Goal: Task Accomplishment & Management: Manage account settings

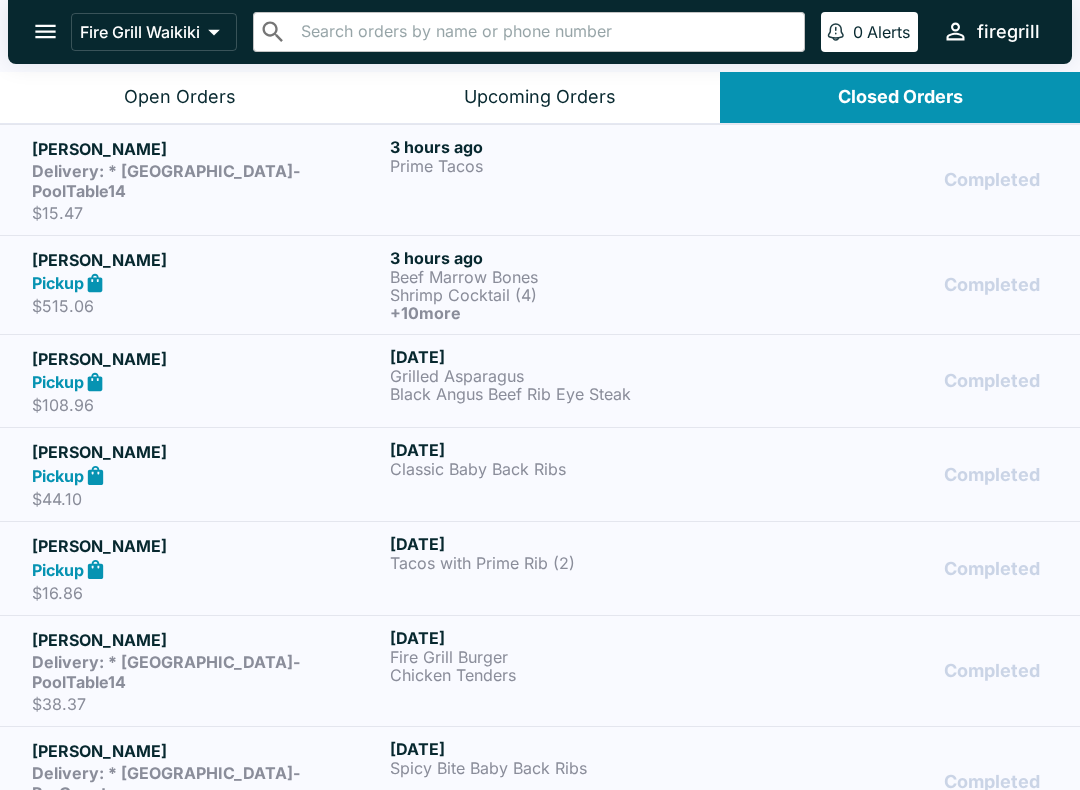
click at [85, 176] on strong "Delivery: * [GEOGRAPHIC_DATA]-PoolTable14" at bounding box center [166, 181] width 268 height 40
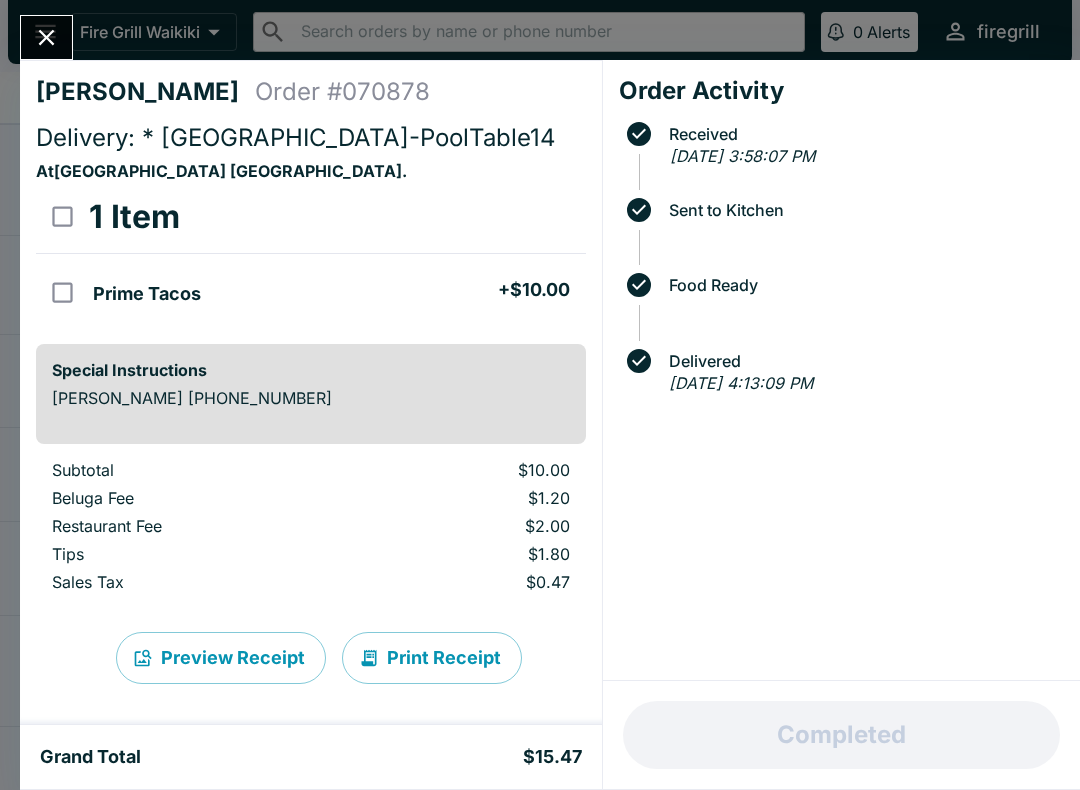
click at [50, 53] on button "Close" at bounding box center [46, 37] width 51 height 43
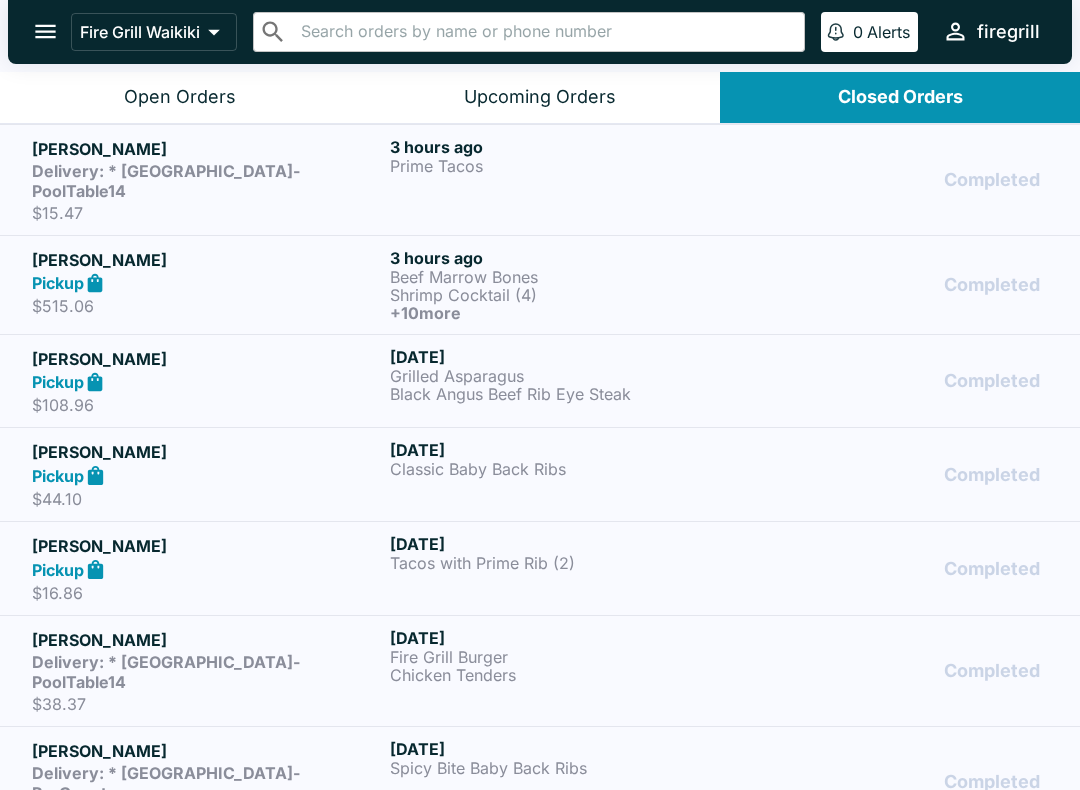
click at [151, 274] on div "[PERSON_NAME] Pickup $515.06" at bounding box center [207, 285] width 350 height 74
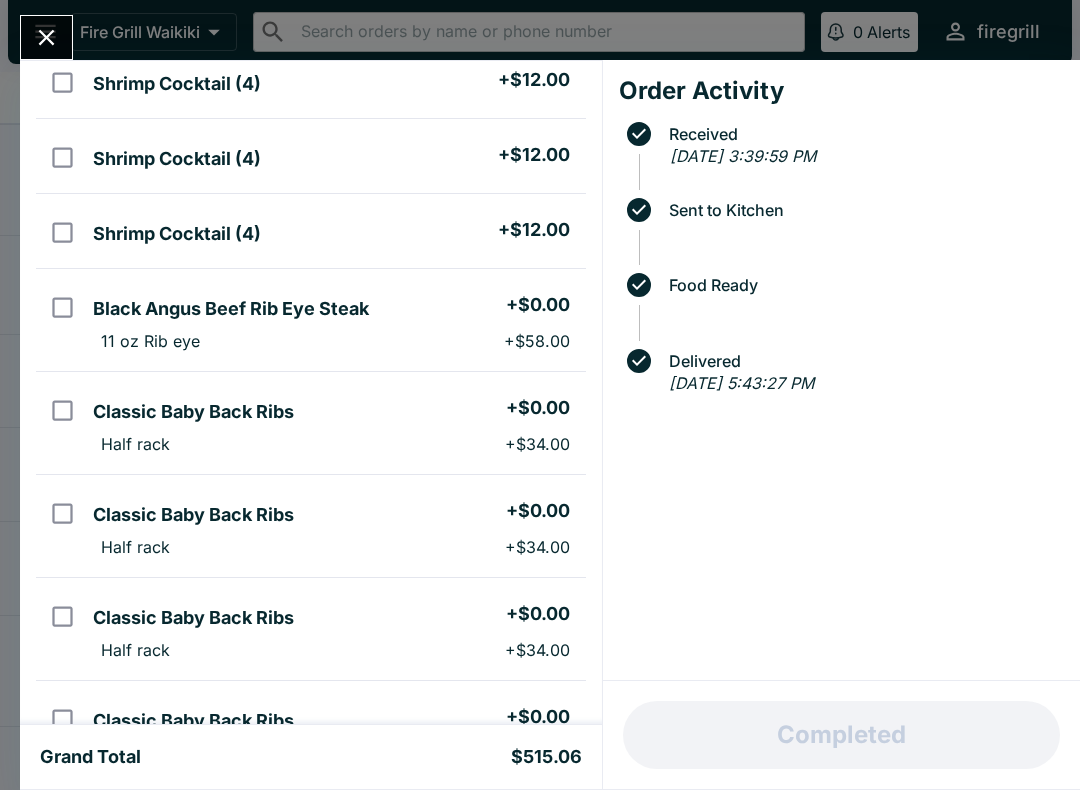
click at [45, 40] on icon "Close" at bounding box center [47, 38] width 16 height 16
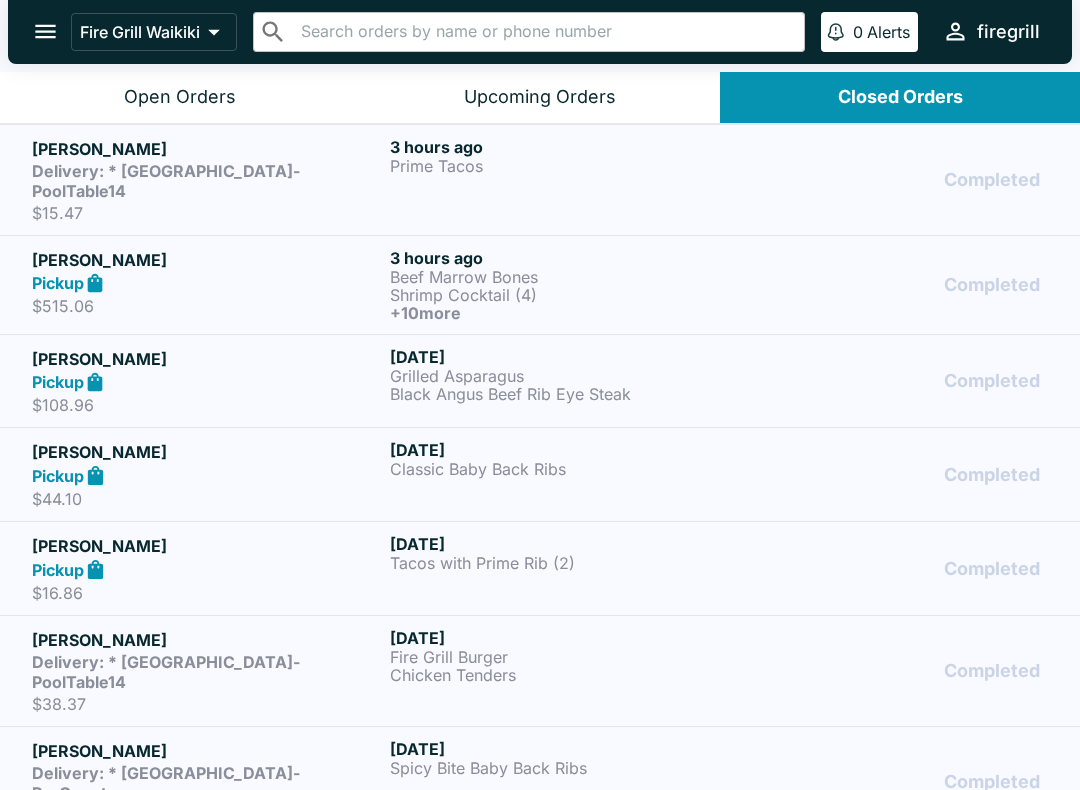
click at [70, 395] on p "$108.96" at bounding box center [207, 405] width 350 height 20
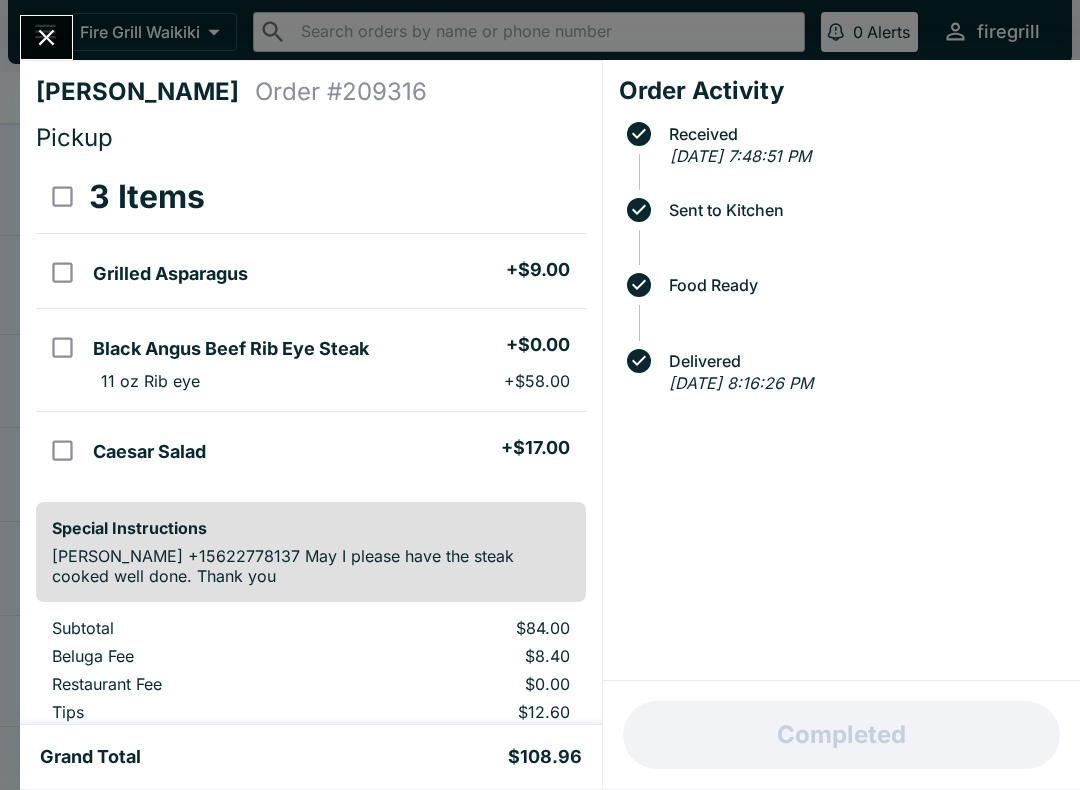
scroll to position [-1, 0]
click at [64, 43] on button "Close" at bounding box center [46, 37] width 51 height 43
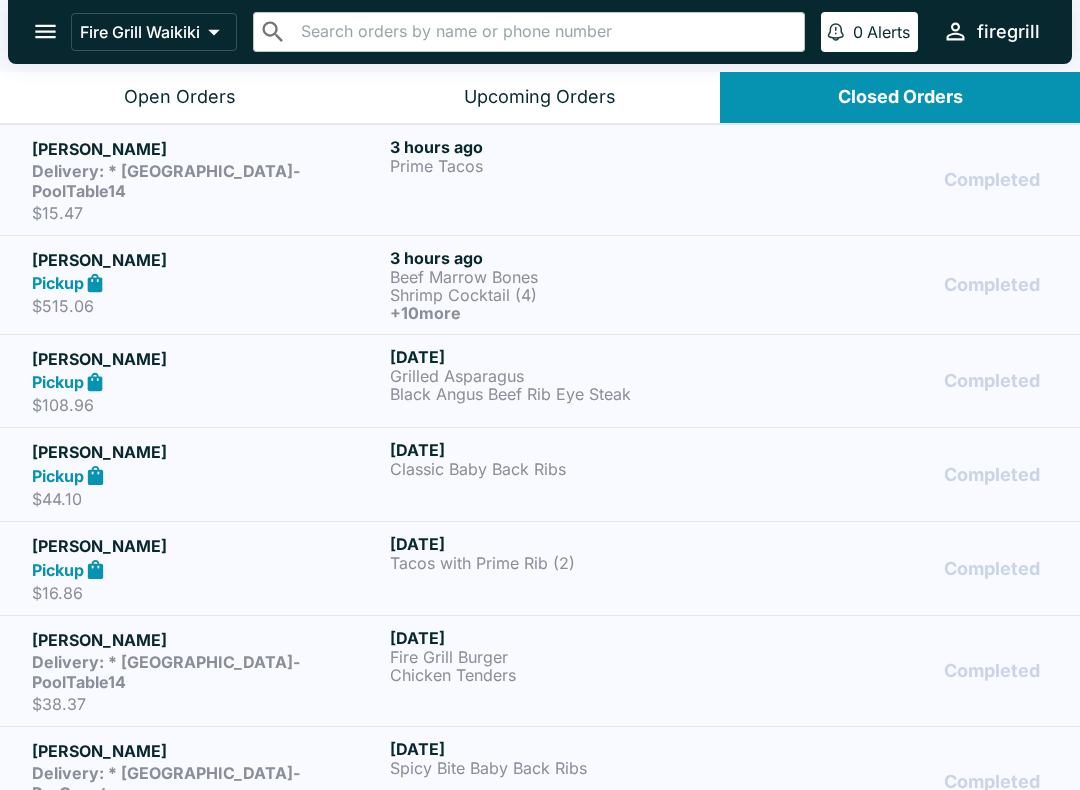
click at [300, 489] on p "$44.10" at bounding box center [207, 499] width 350 height 20
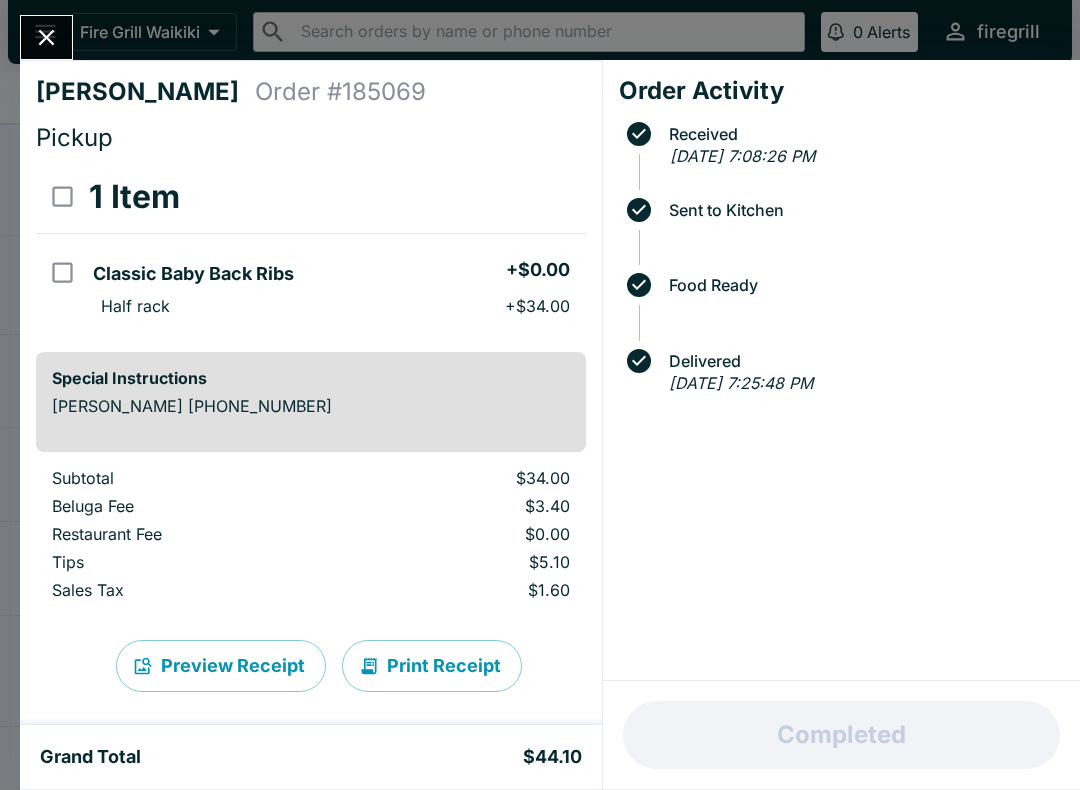
click at [41, 30] on icon "Close" at bounding box center [46, 37] width 27 height 27
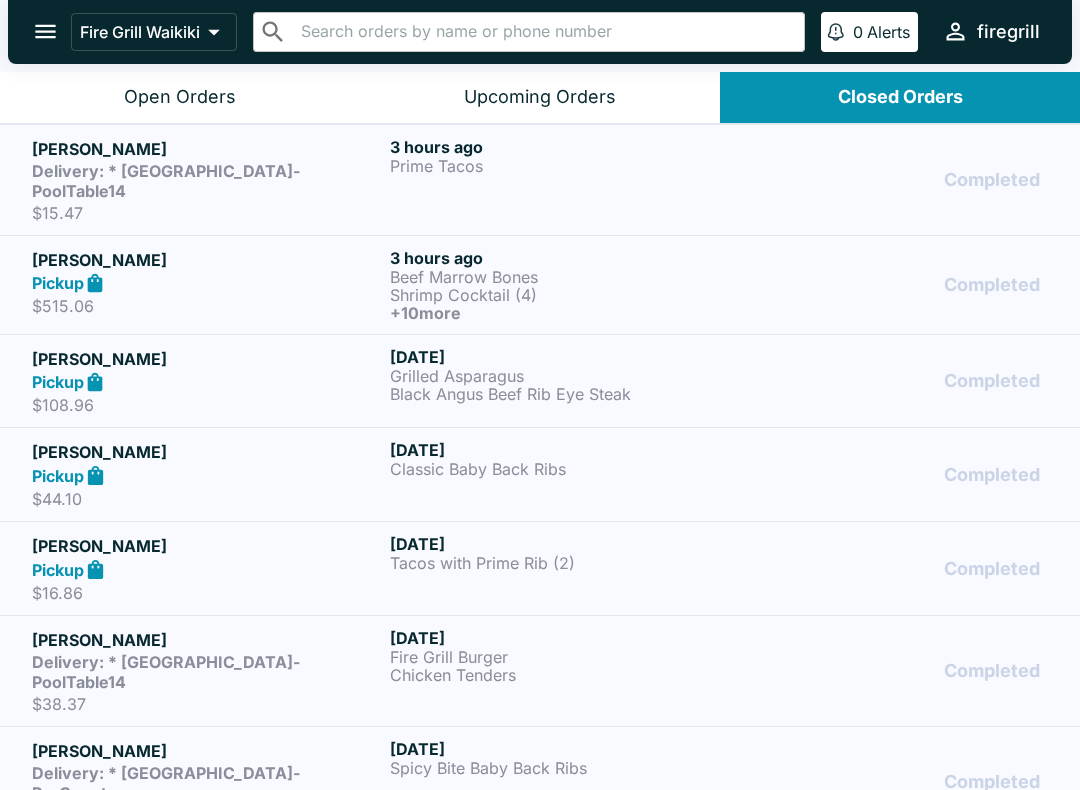
click at [414, 558] on div "[DATE] Tacos with Prime Rib (2)" at bounding box center [565, 568] width 350 height 69
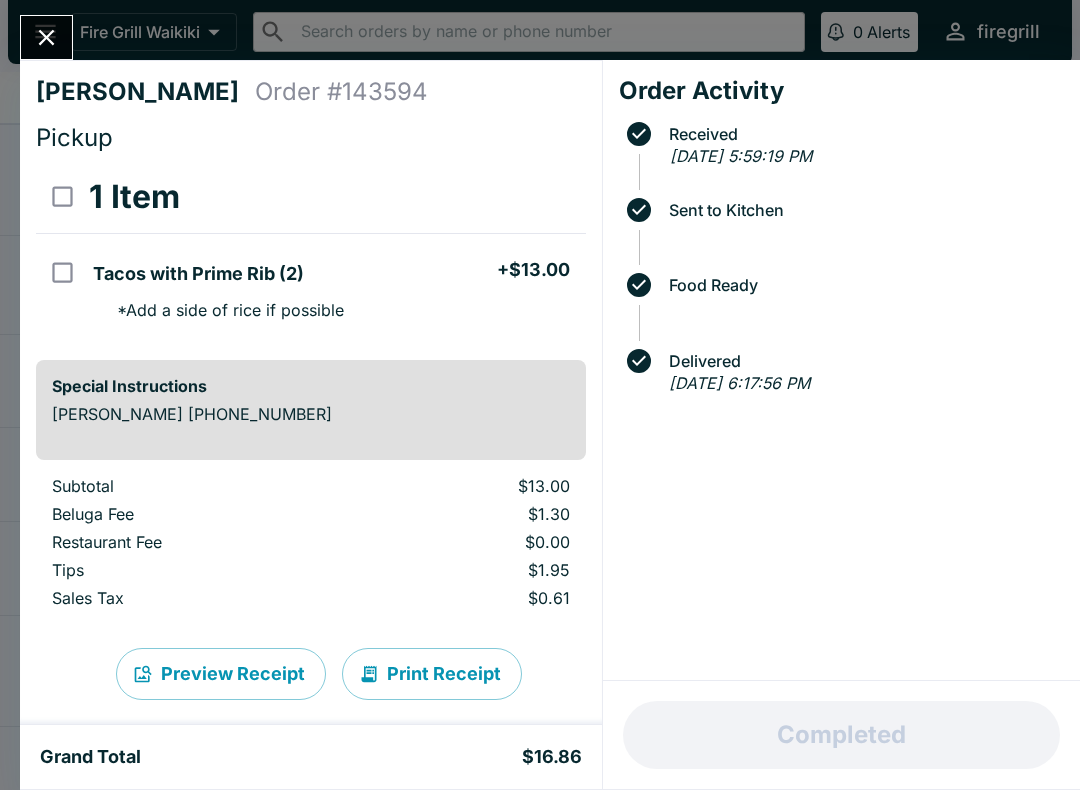
click at [52, 31] on icon "Close" at bounding box center [47, 38] width 16 height 16
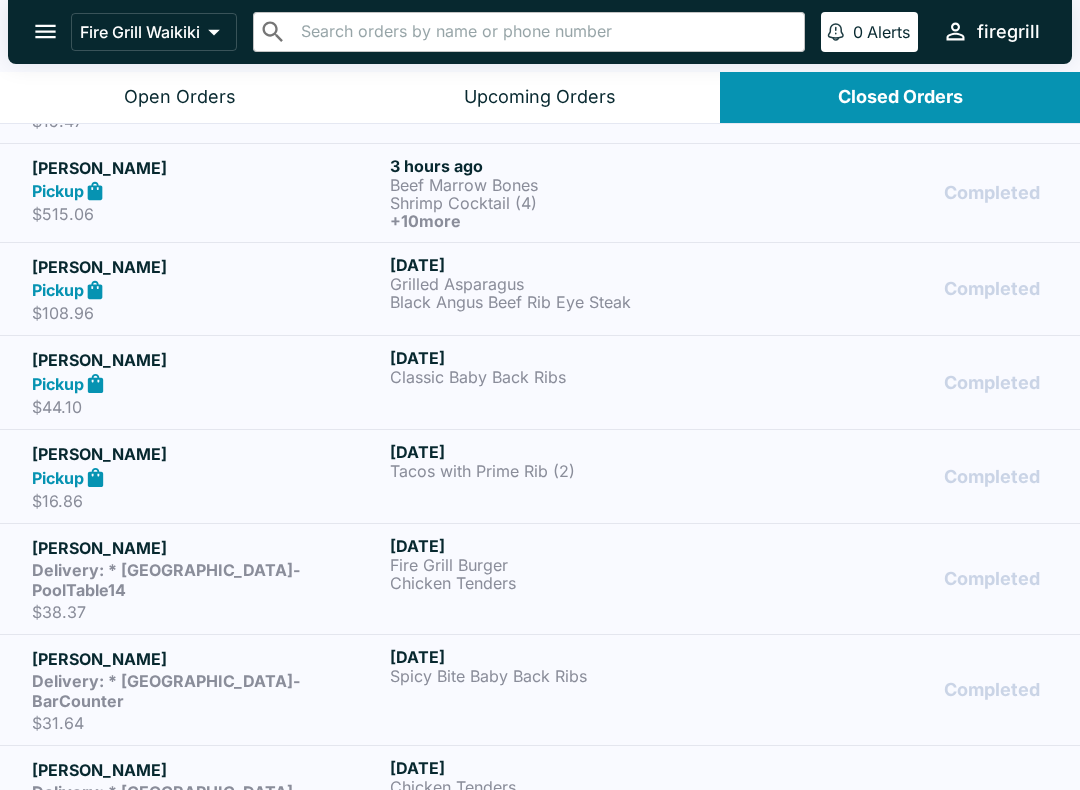
scroll to position [91, 0]
click at [300, 561] on strong "Delivery: * [GEOGRAPHIC_DATA]-PoolTable14" at bounding box center [166, 581] width 268 height 40
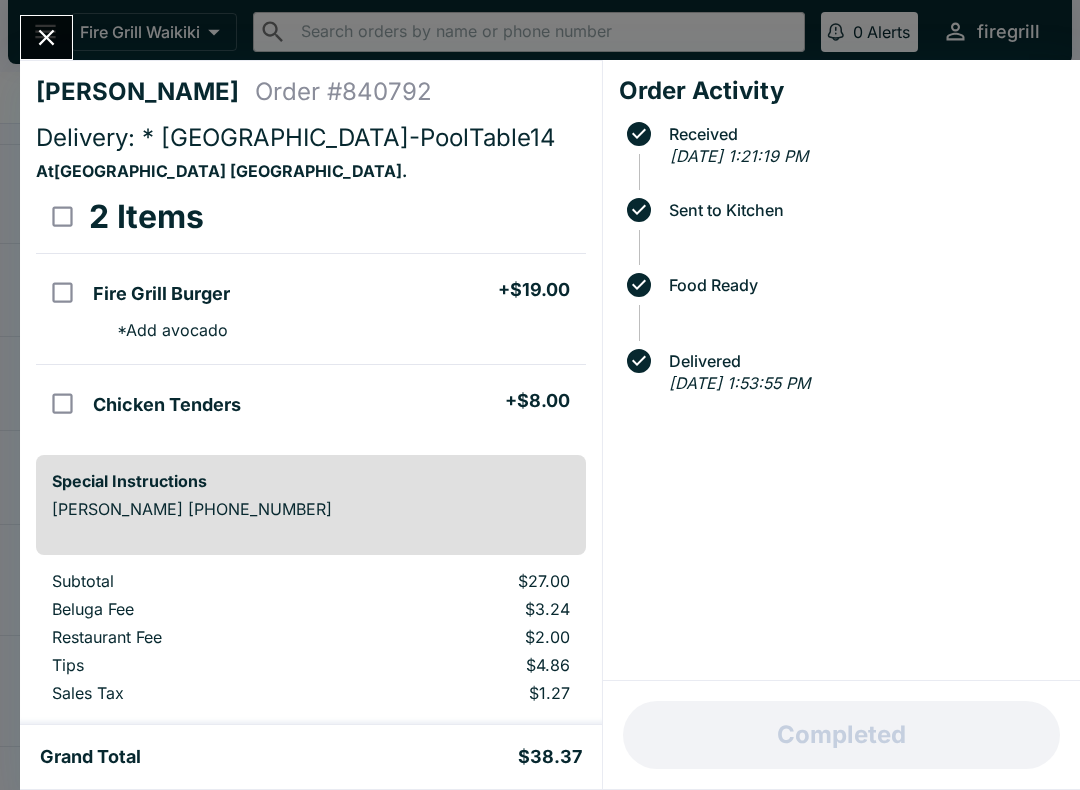
click at [47, 38] on icon "Close" at bounding box center [47, 38] width 16 height 16
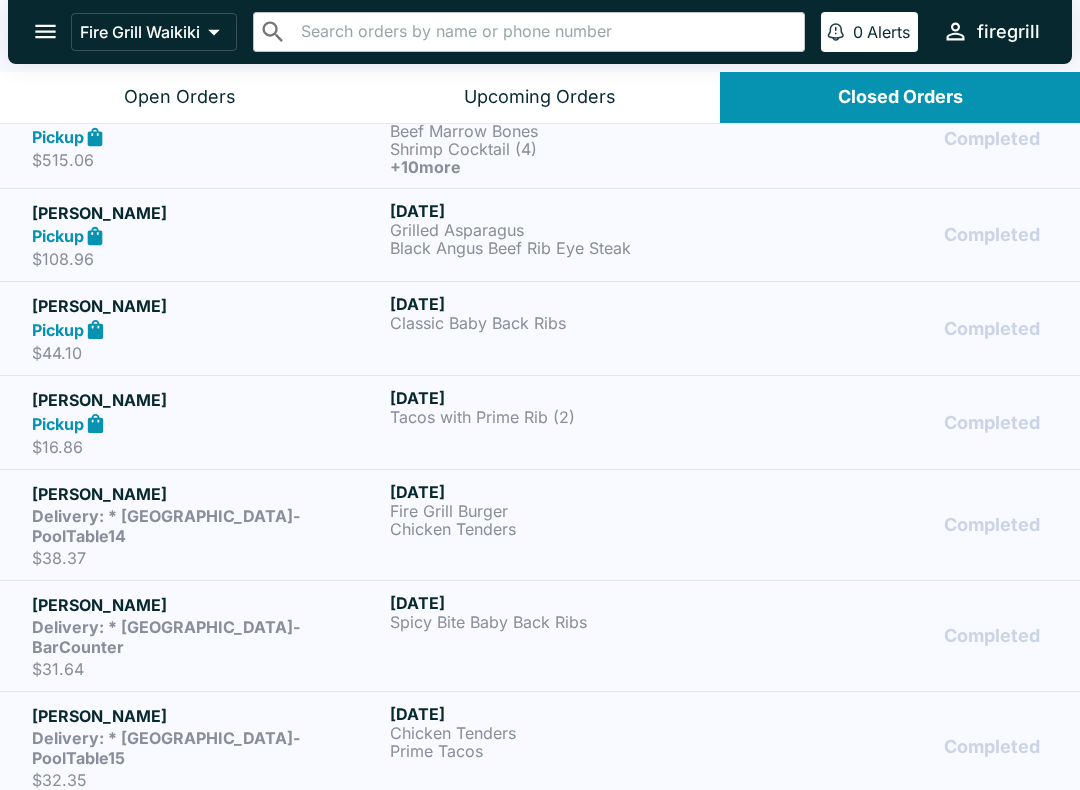
scroll to position [147, 0]
click at [362, 411] on div "Pickup" at bounding box center [207, 422] width 350 height 23
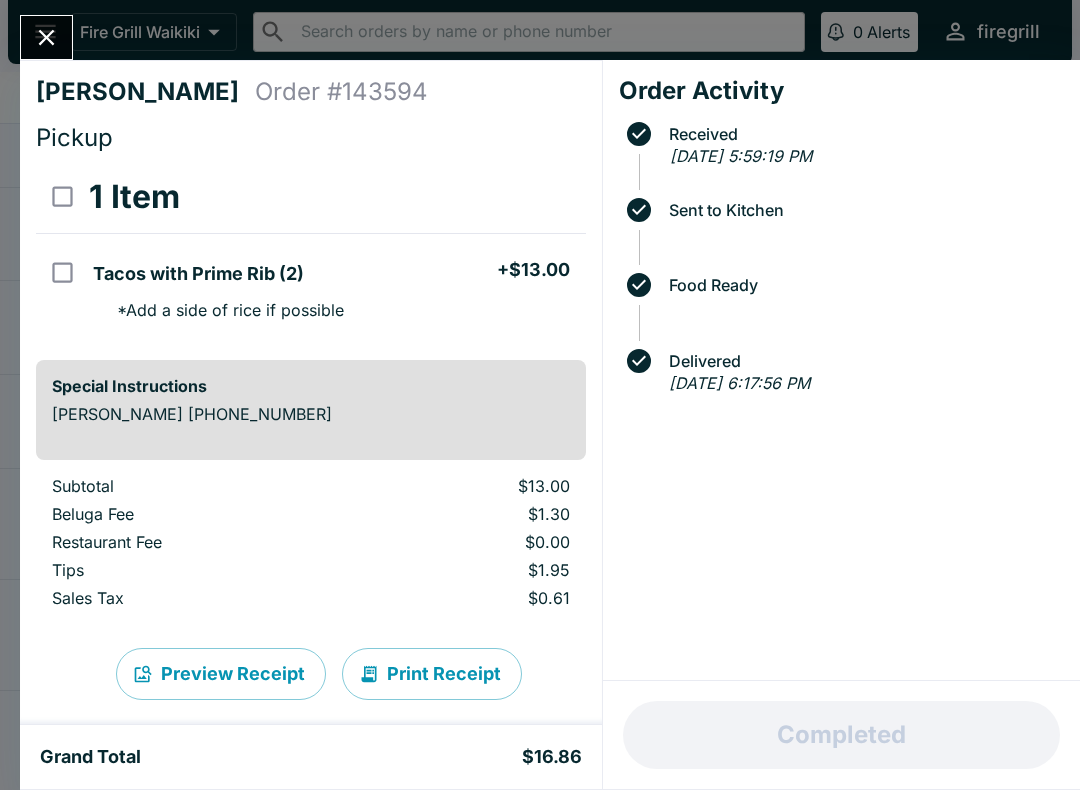
click at [48, 36] on icon "Close" at bounding box center [47, 38] width 16 height 16
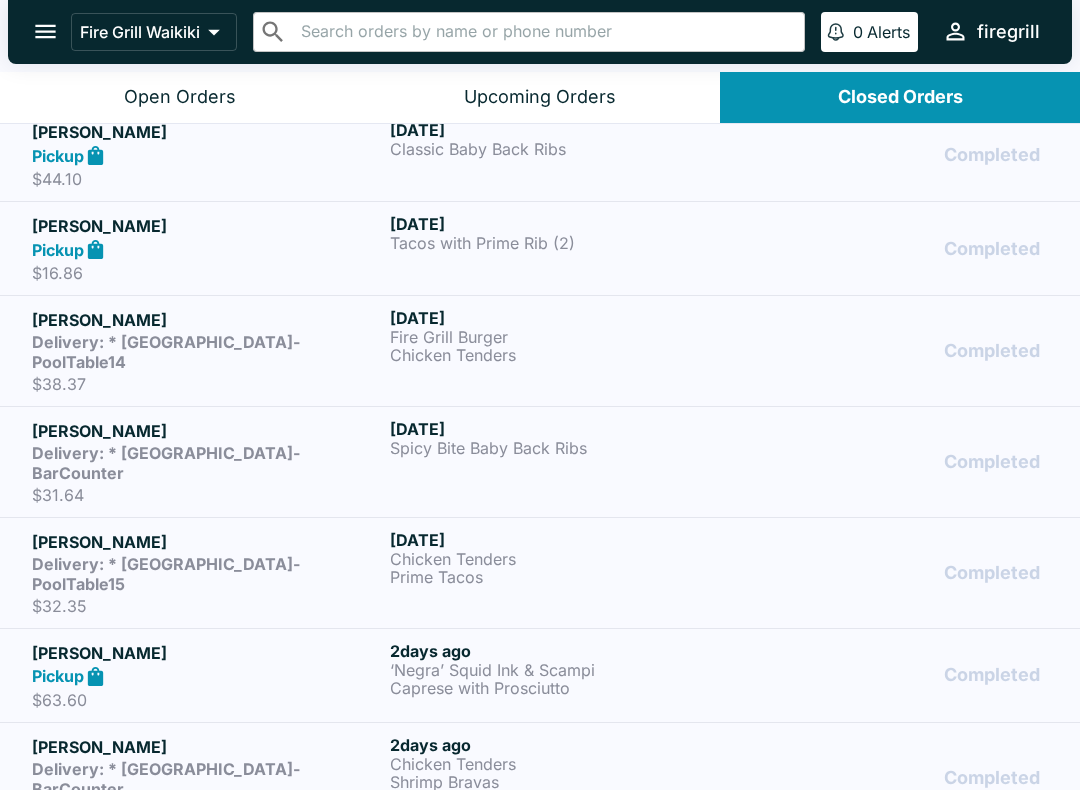
scroll to position [325, 0]
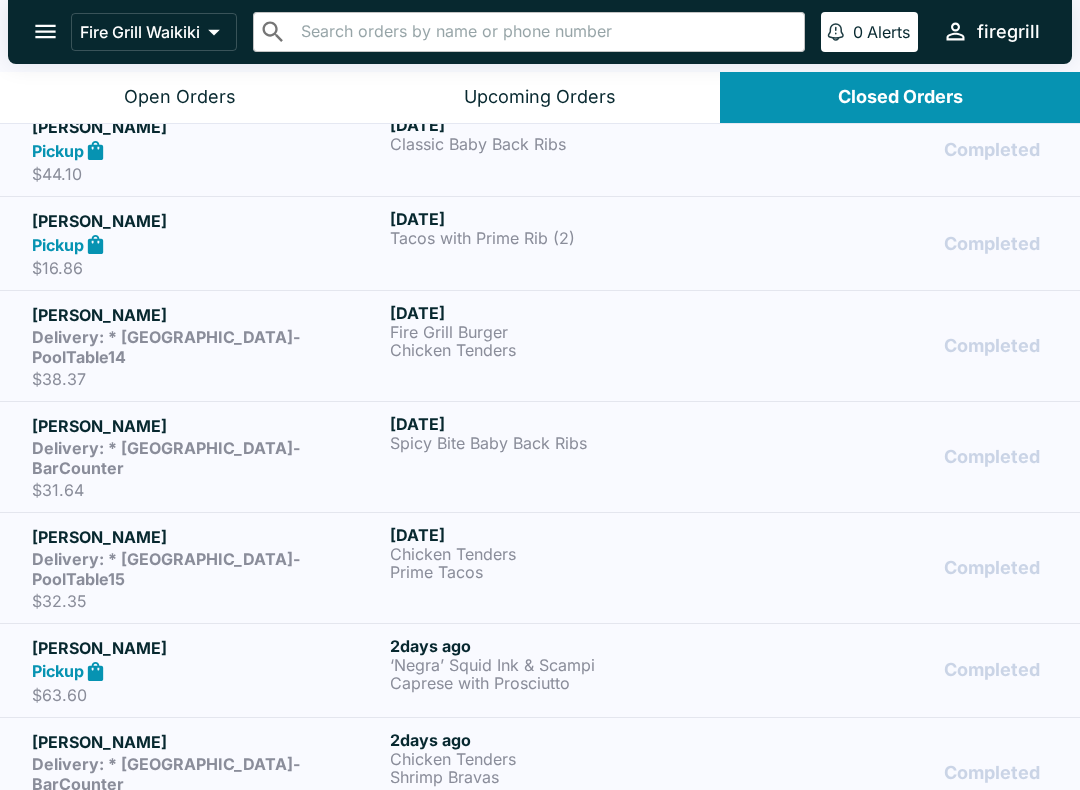
click at [423, 434] on p "Spicy Bite Baby Back Ribs" at bounding box center [565, 443] width 350 height 18
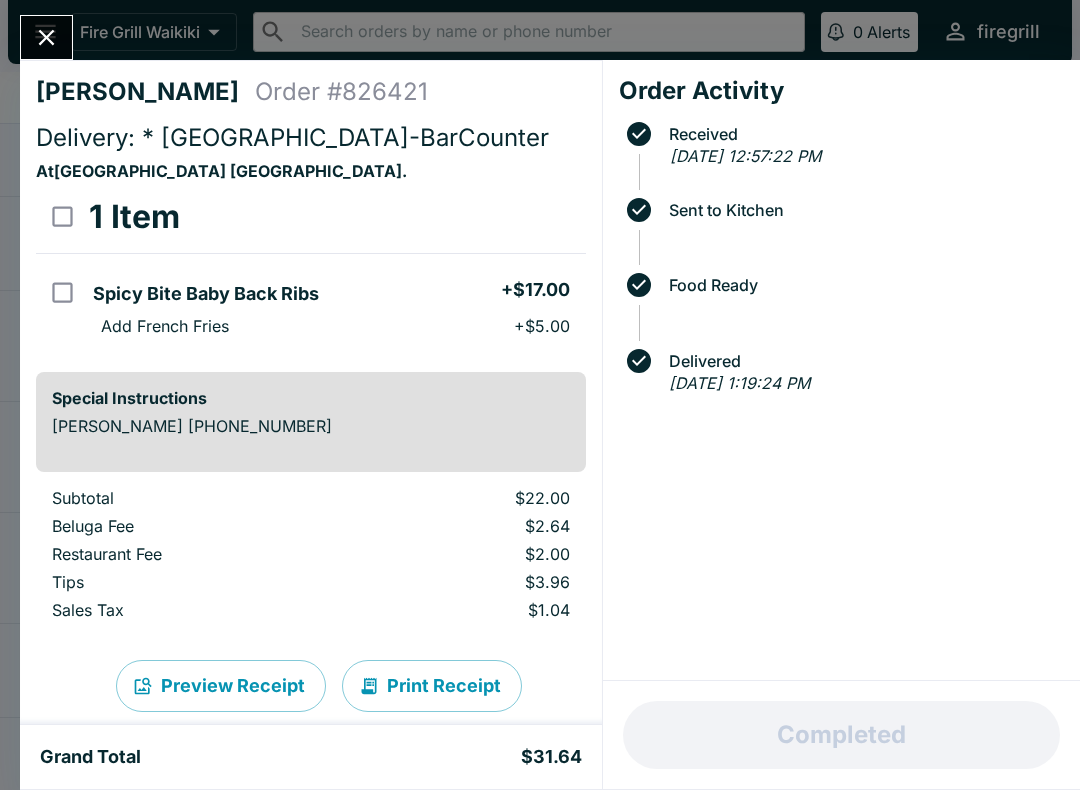
click at [59, 39] on icon "Close" at bounding box center [46, 37] width 27 height 27
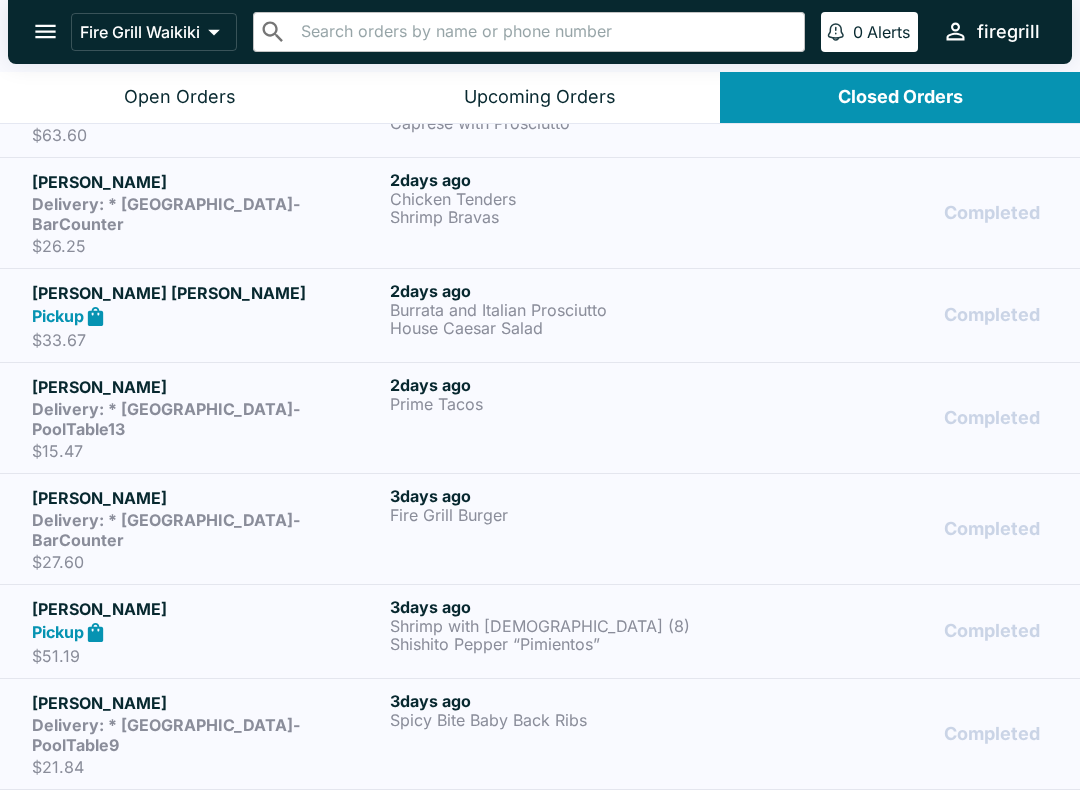
scroll to position [883, 0]
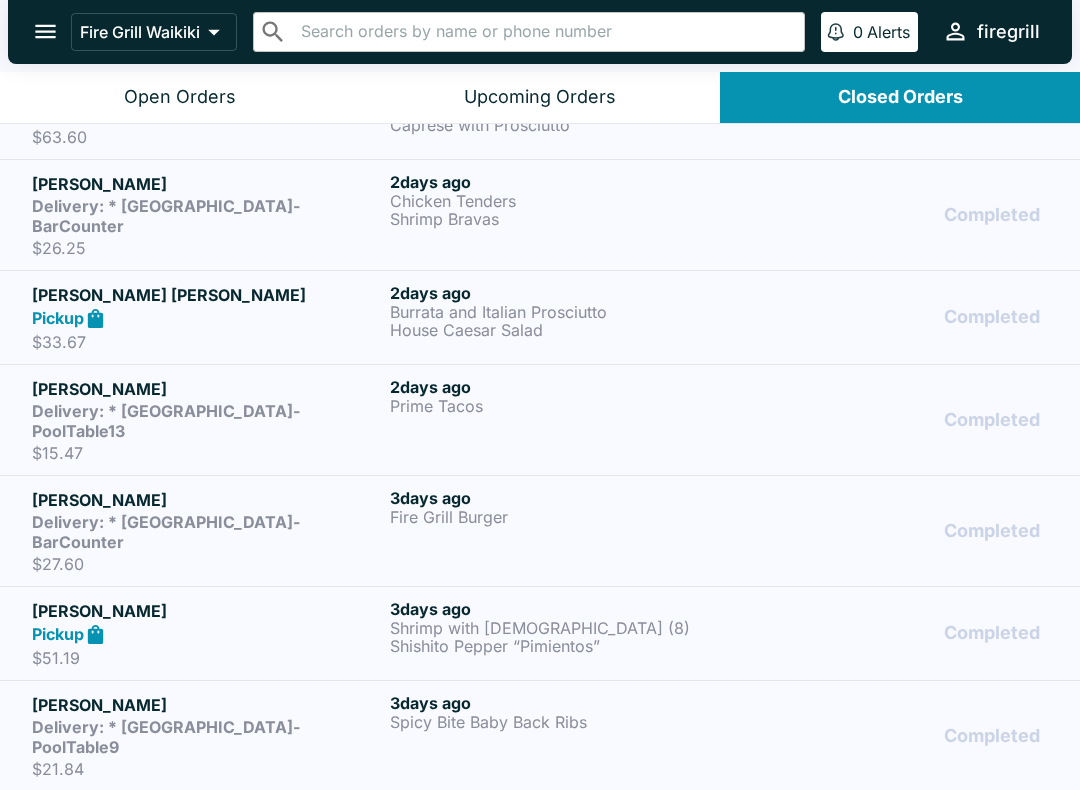
click at [464, 637] on p "Shishito Pepper “Pimientos”" at bounding box center [565, 646] width 350 height 18
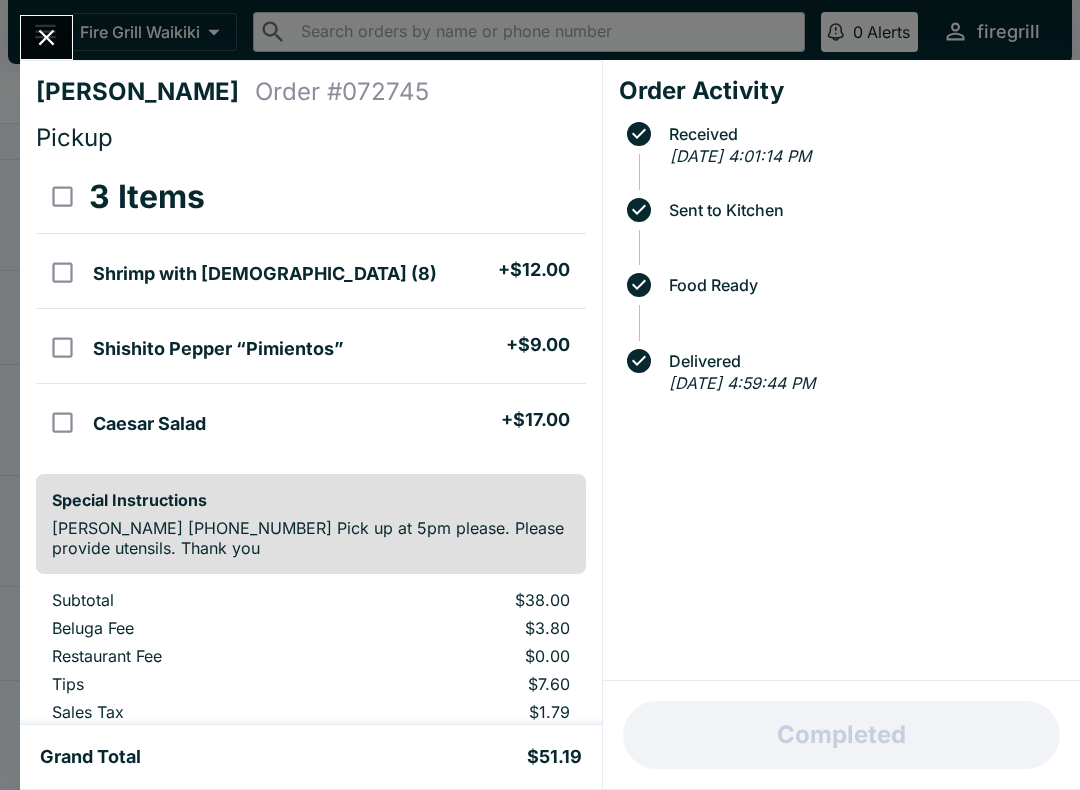
click at [52, 31] on icon "Close" at bounding box center [47, 38] width 16 height 16
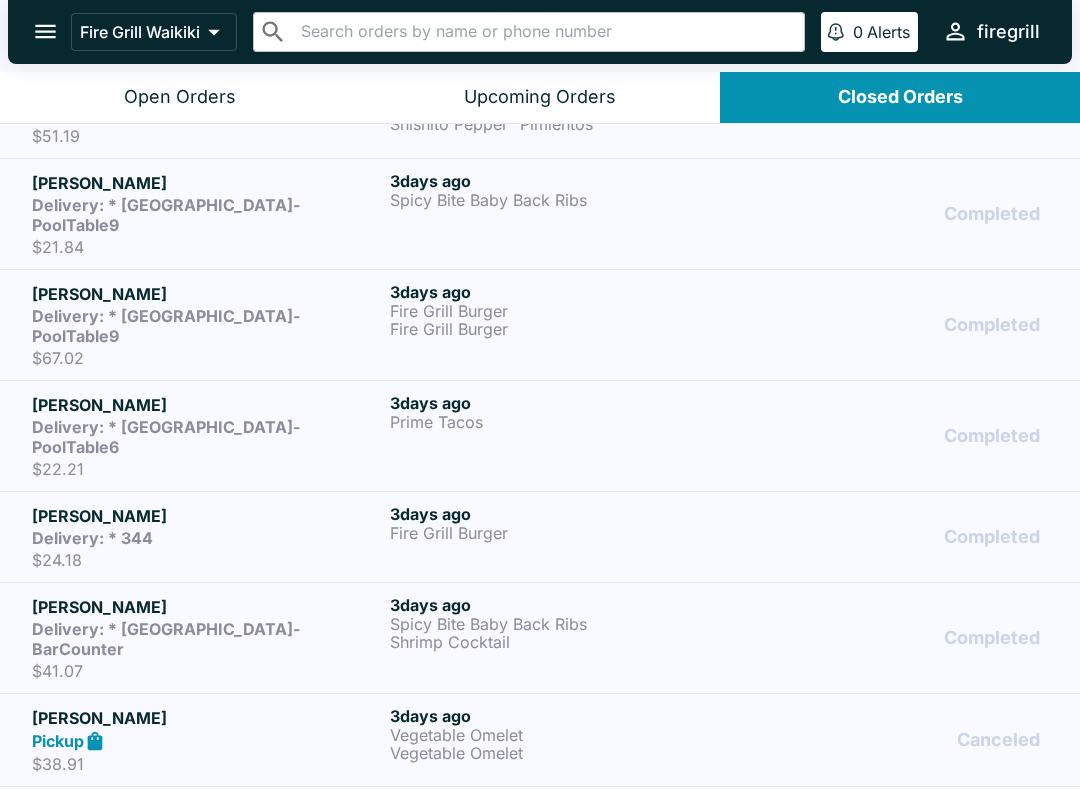
scroll to position [1407, 0]
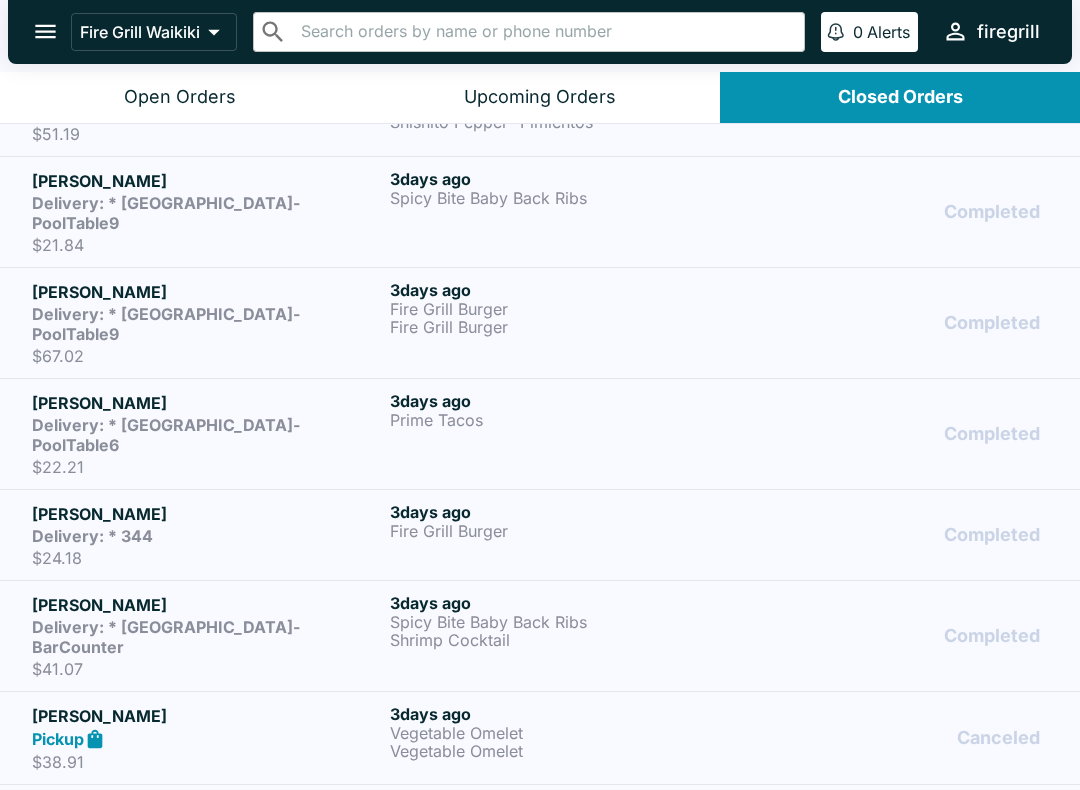
click at [549, 724] on p "Vegetable Omelet" at bounding box center [565, 733] width 350 height 18
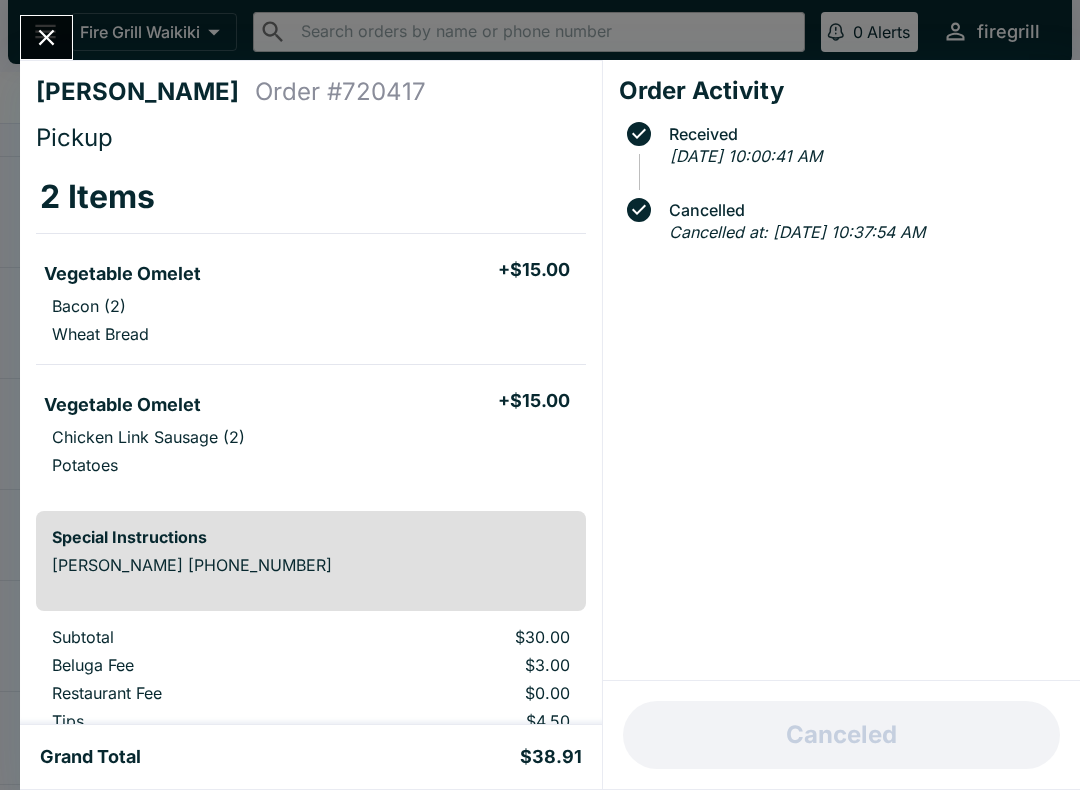
scroll to position [-2, 0]
click at [40, 45] on icon "Close" at bounding box center [47, 38] width 16 height 16
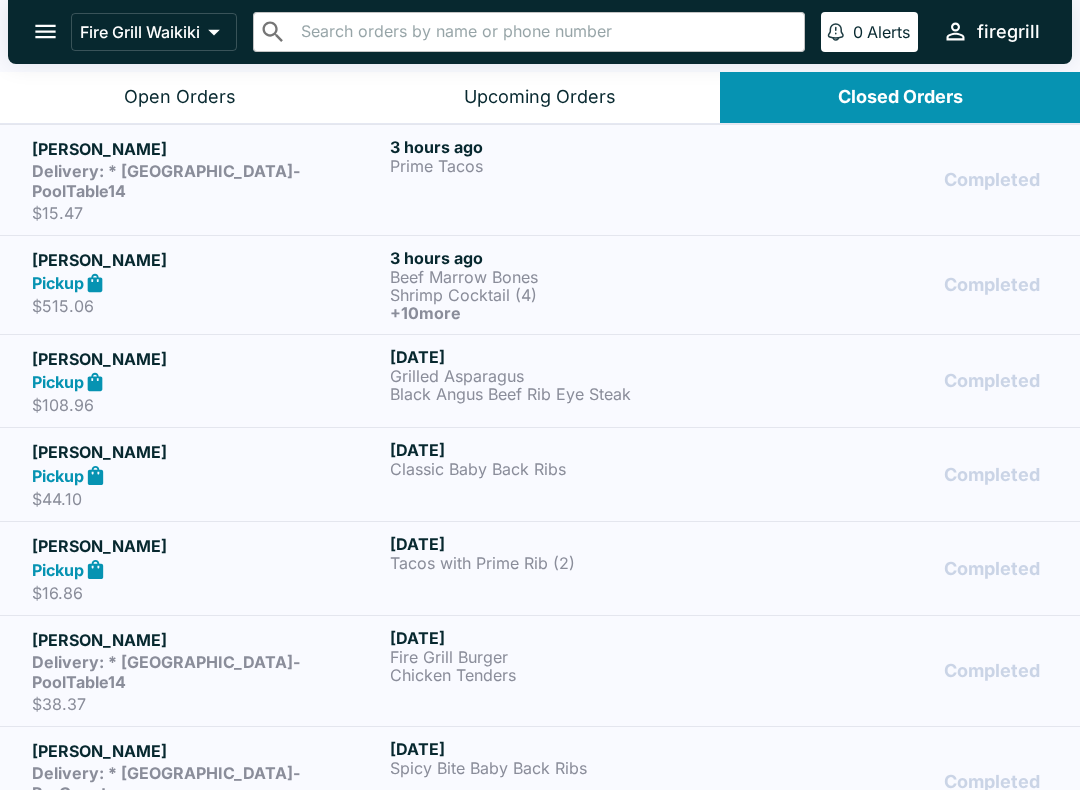
click at [225, 82] on button "Open Orders" at bounding box center [180, 97] width 360 height 51
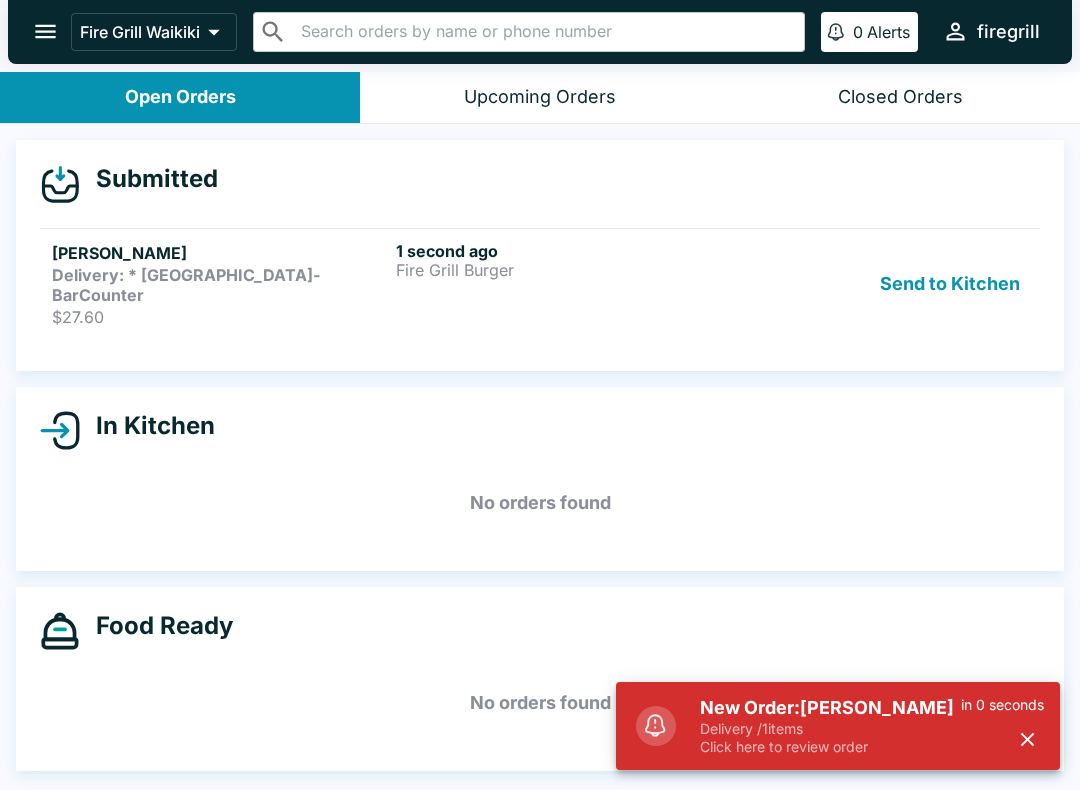
click at [829, 717] on h5 "New Order: [PERSON_NAME]" at bounding box center [830, 708] width 261 height 24
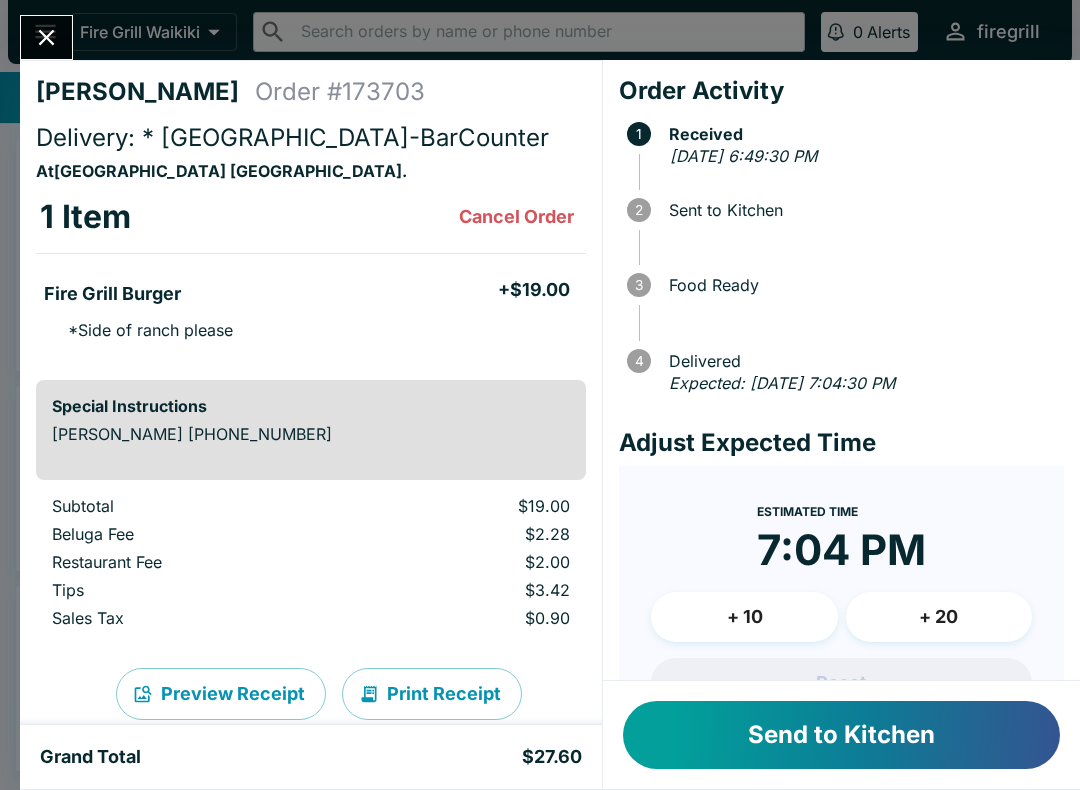
click at [879, 718] on button "Send to Kitchen" at bounding box center [841, 735] width 437 height 68
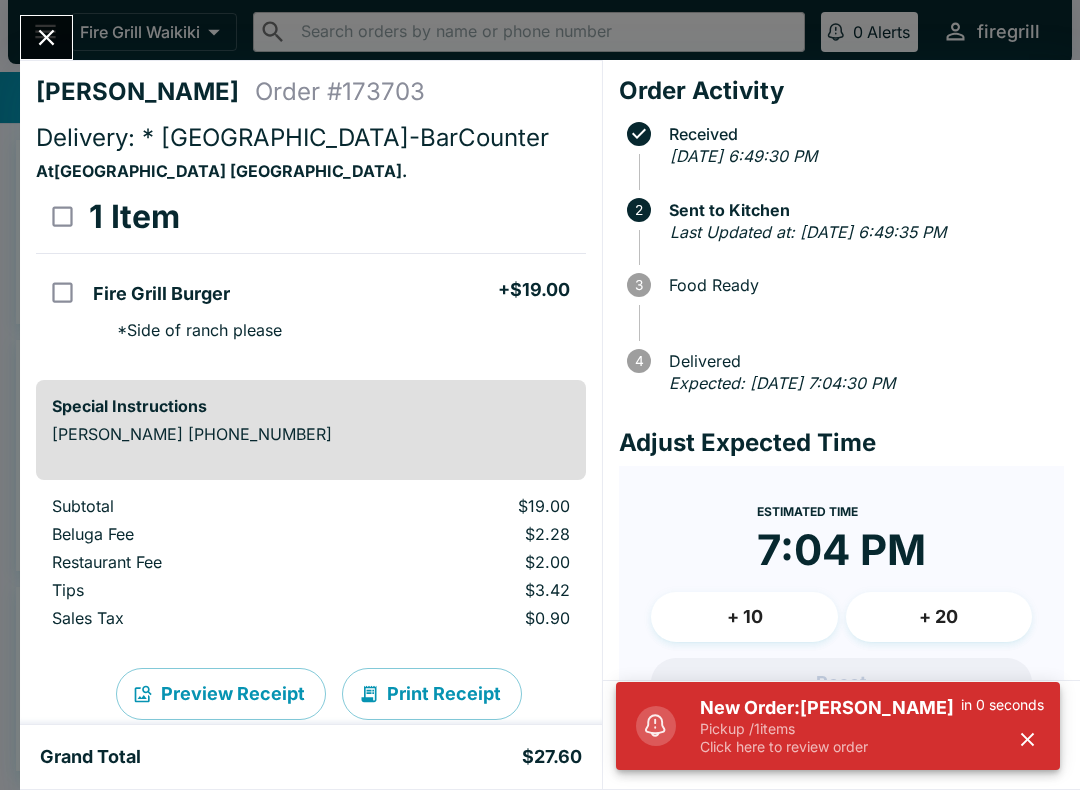
click at [805, 735] on p "Pickup / 1 items" at bounding box center [830, 729] width 261 height 18
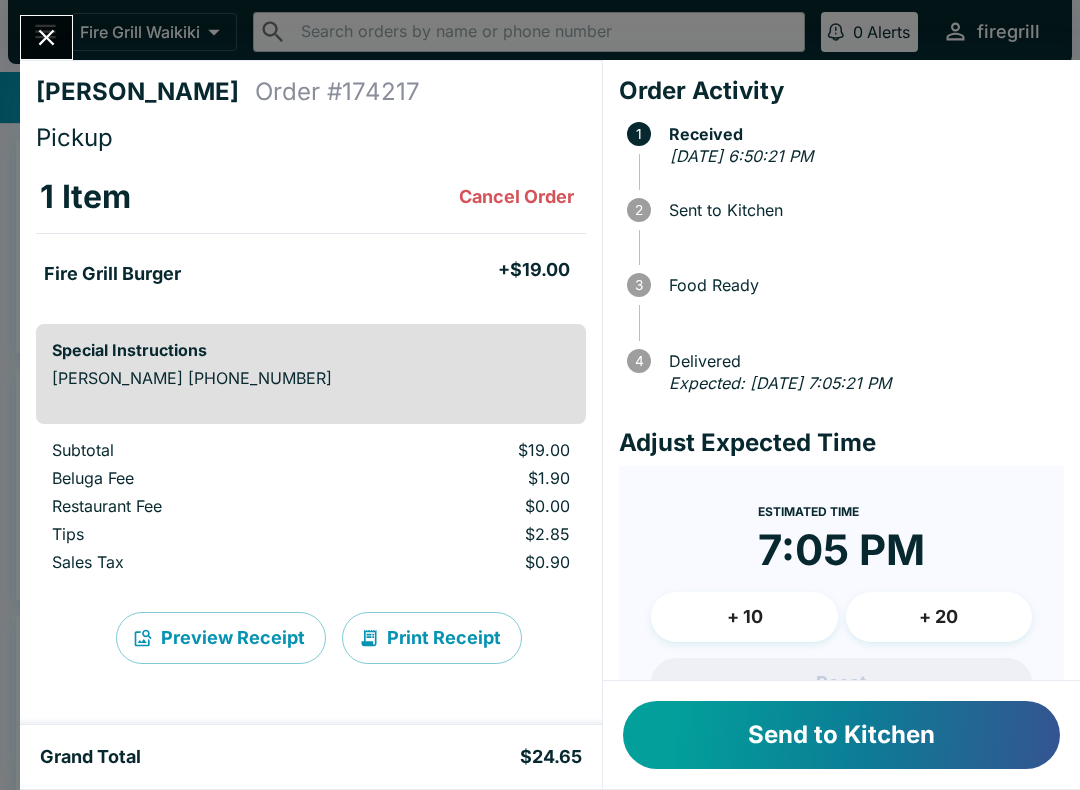
click at [797, 729] on button "Send to Kitchen" at bounding box center [841, 735] width 437 height 68
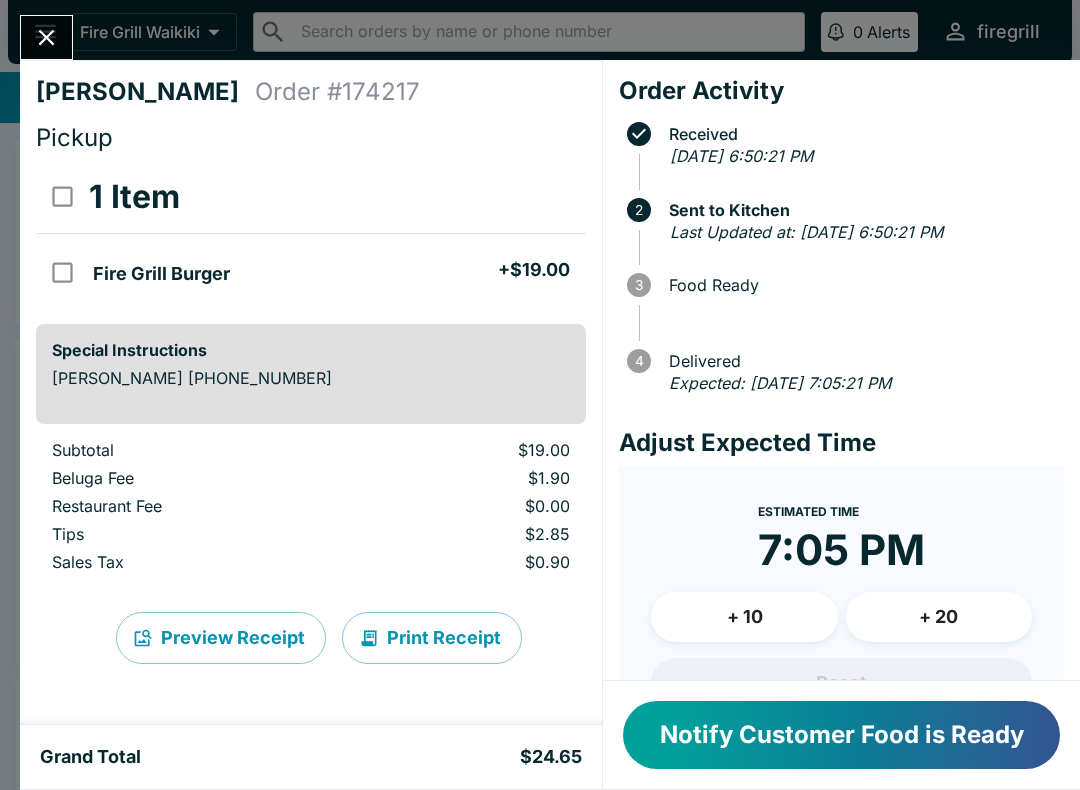
click at [68, 40] on button "Close" at bounding box center [46, 37] width 51 height 43
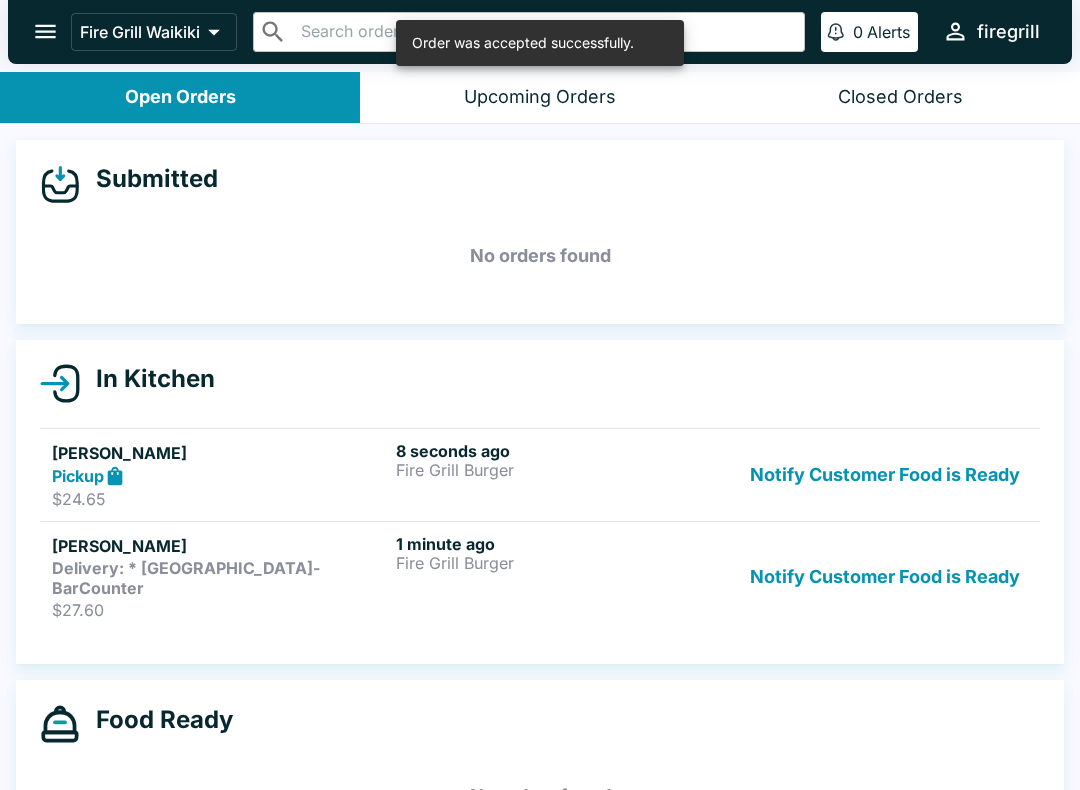
click at [304, 482] on div "Pickup" at bounding box center [220, 476] width 336 height 23
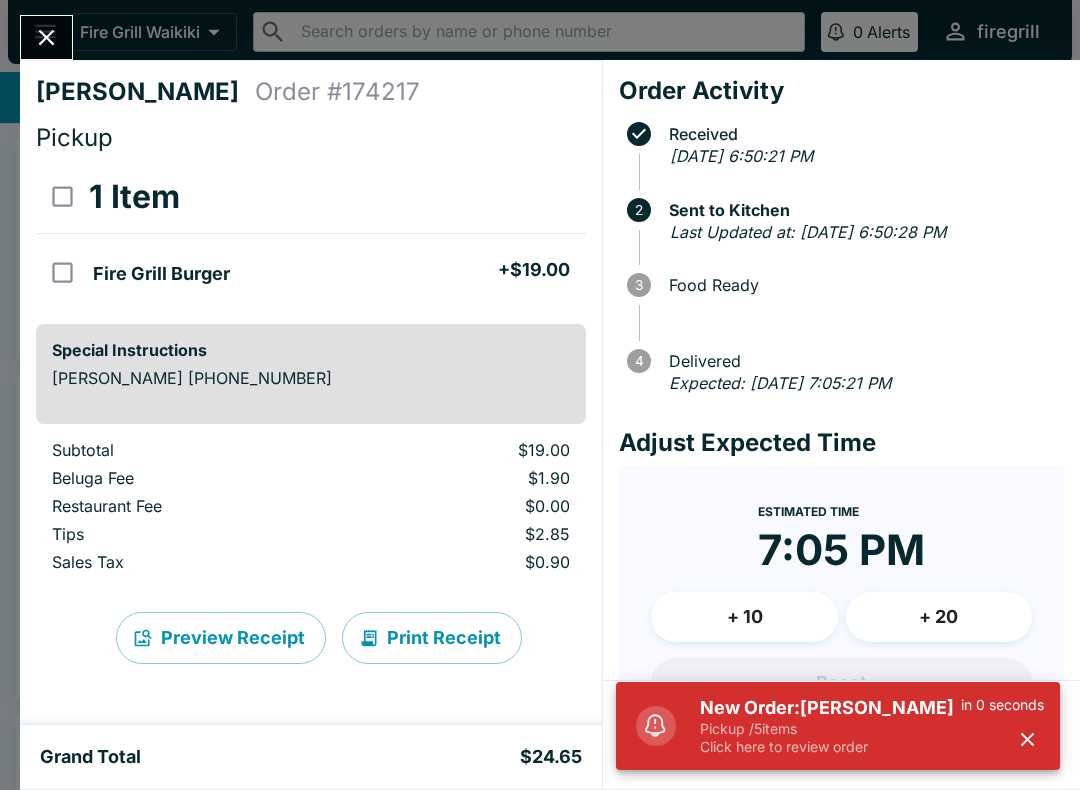
click at [1021, 743] on icon "button" at bounding box center [1027, 739] width 23 height 23
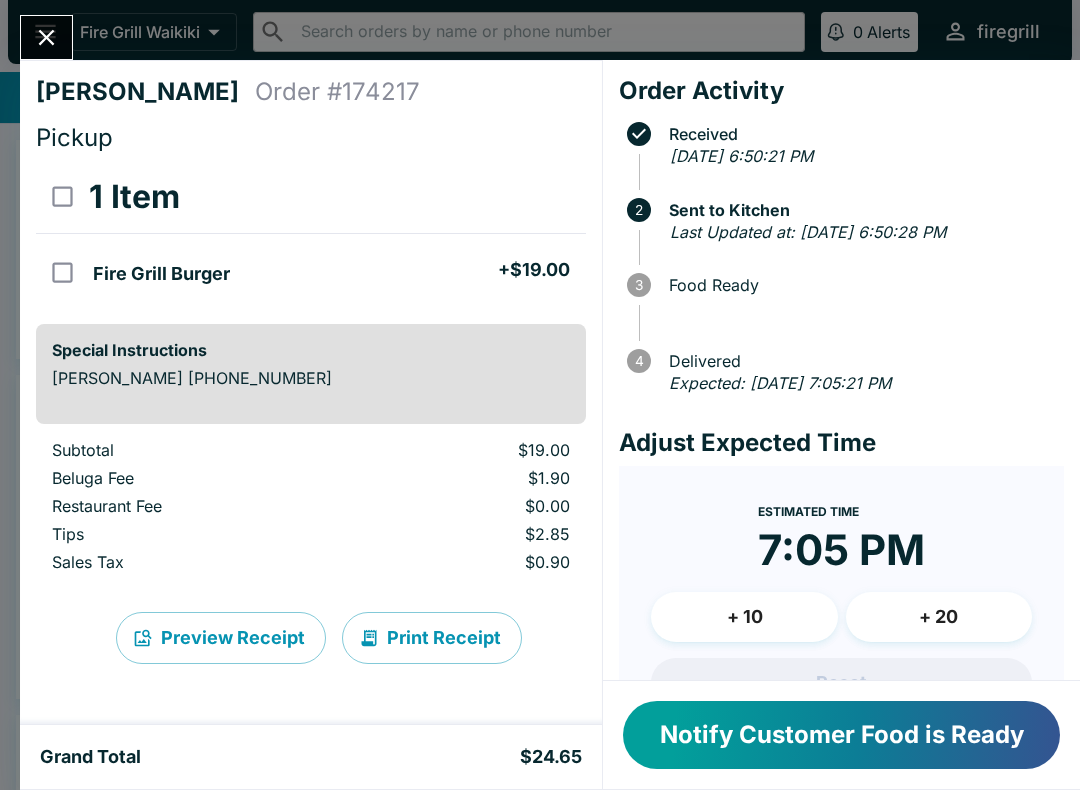
click at [51, 37] on icon "Close" at bounding box center [46, 37] width 27 height 27
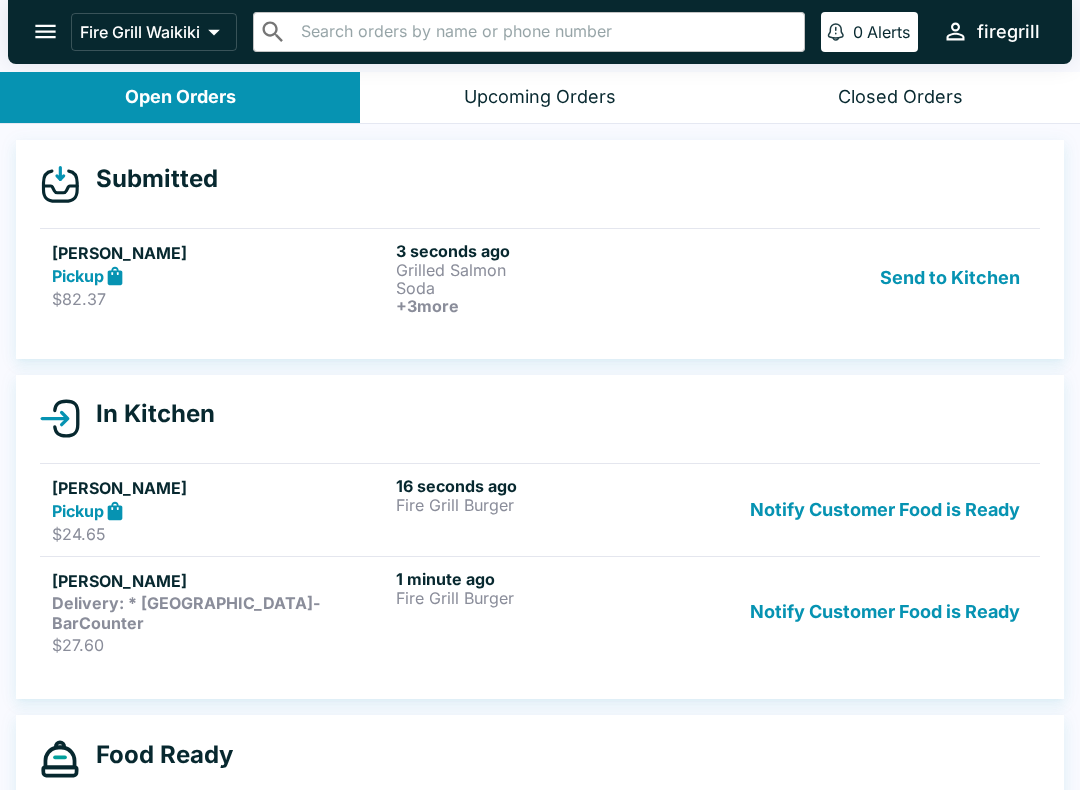
click at [290, 293] on p "$82.37" at bounding box center [220, 299] width 336 height 20
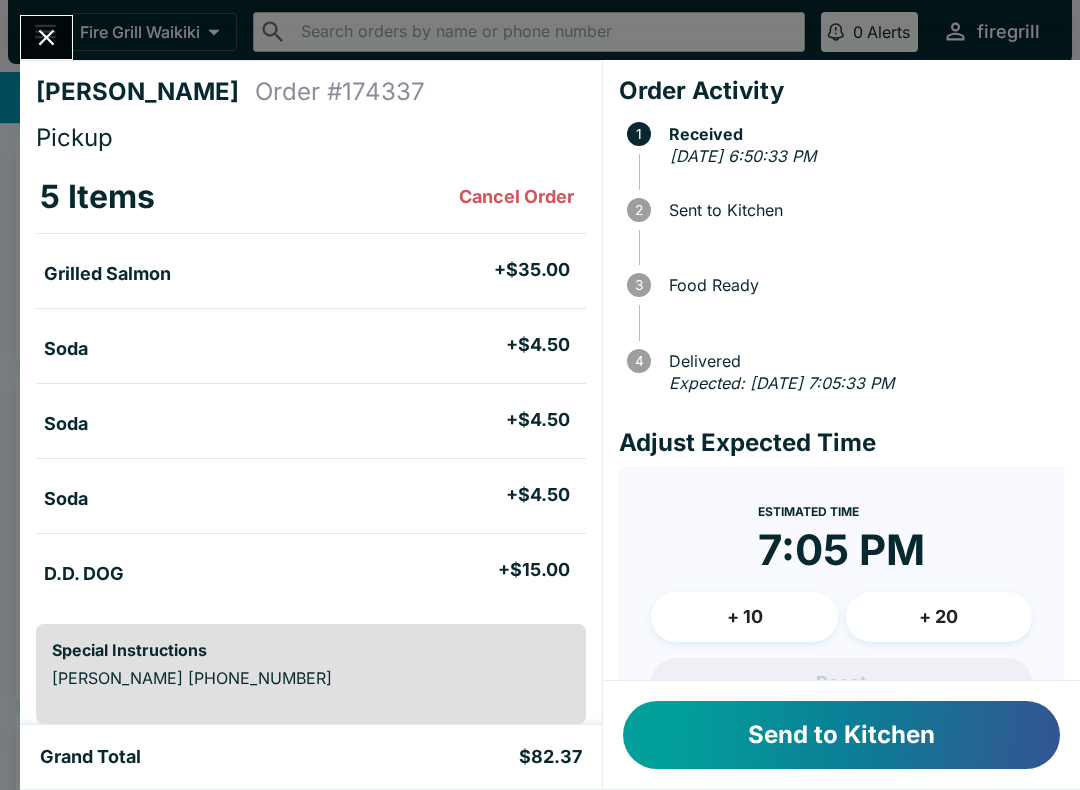
click at [918, 740] on button "Send to Kitchen" at bounding box center [841, 735] width 437 height 68
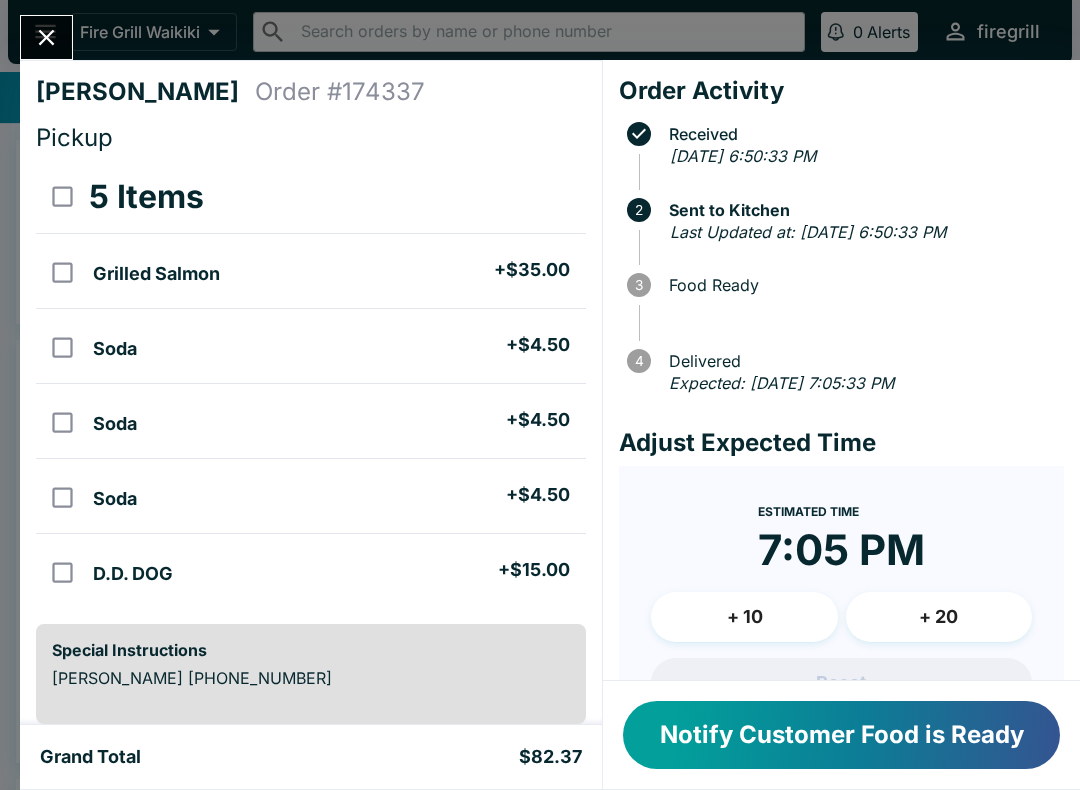
click at [46, 36] on icon "Close" at bounding box center [47, 38] width 16 height 16
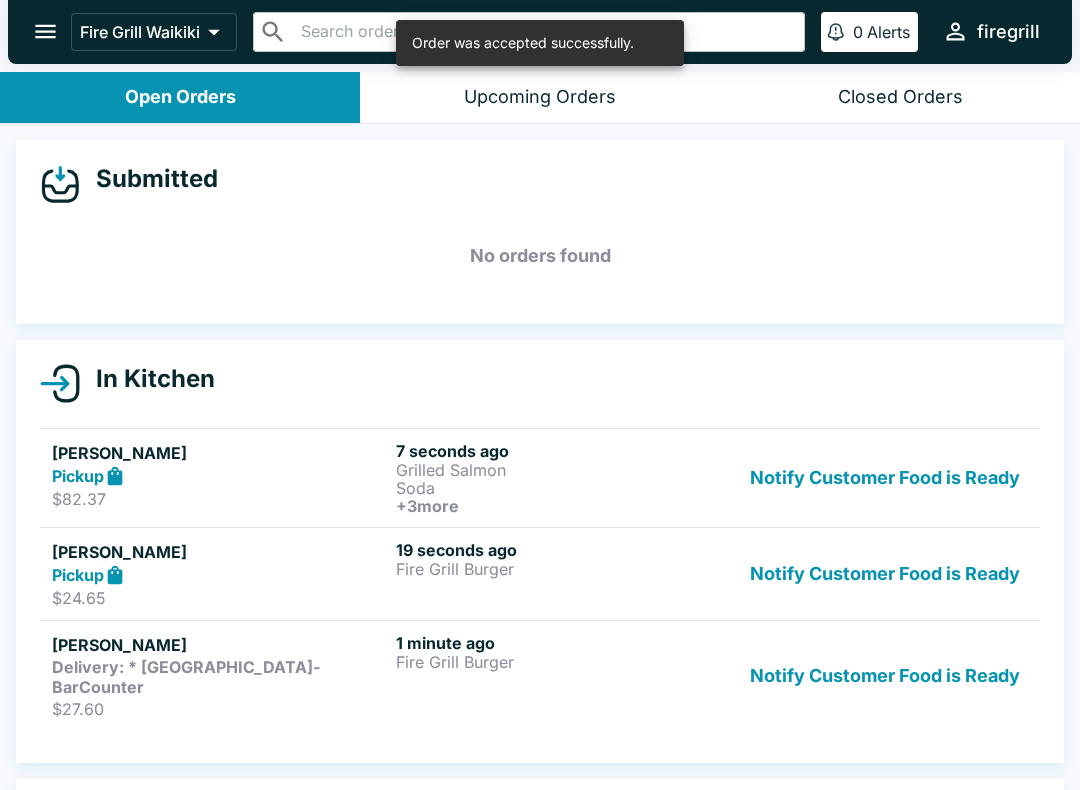
click at [322, 699] on p "$27.60" at bounding box center [220, 709] width 336 height 20
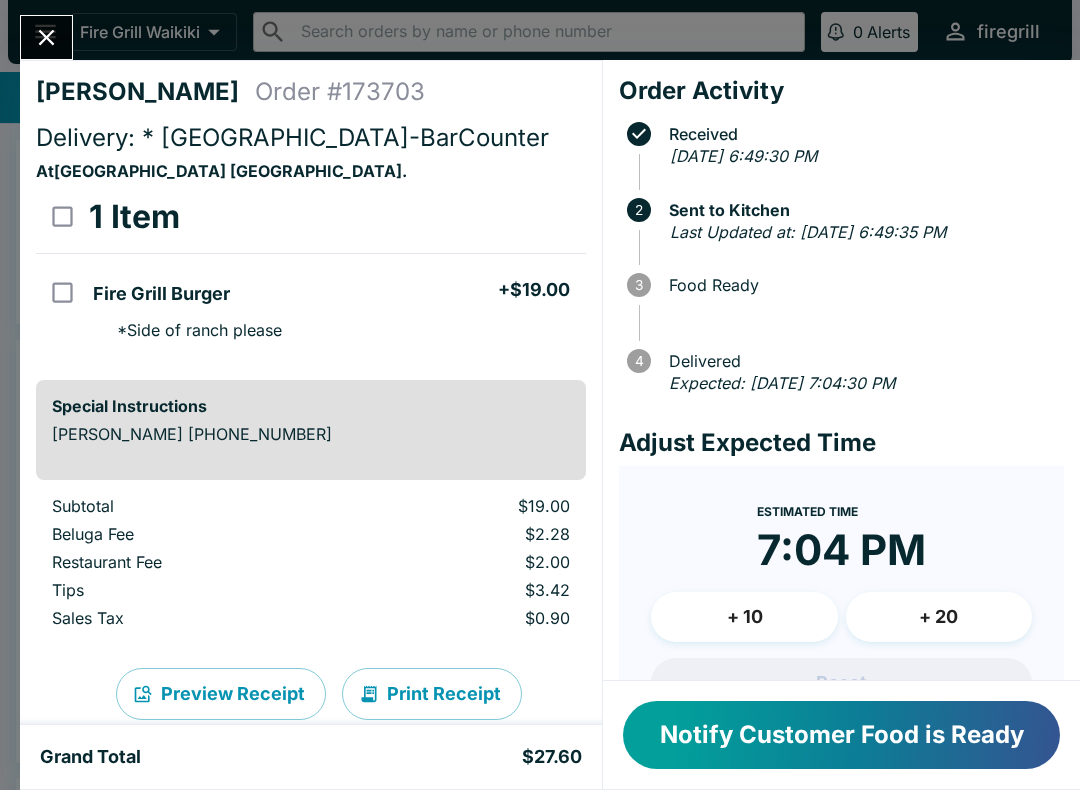
click at [40, 37] on icon "Close" at bounding box center [46, 37] width 27 height 27
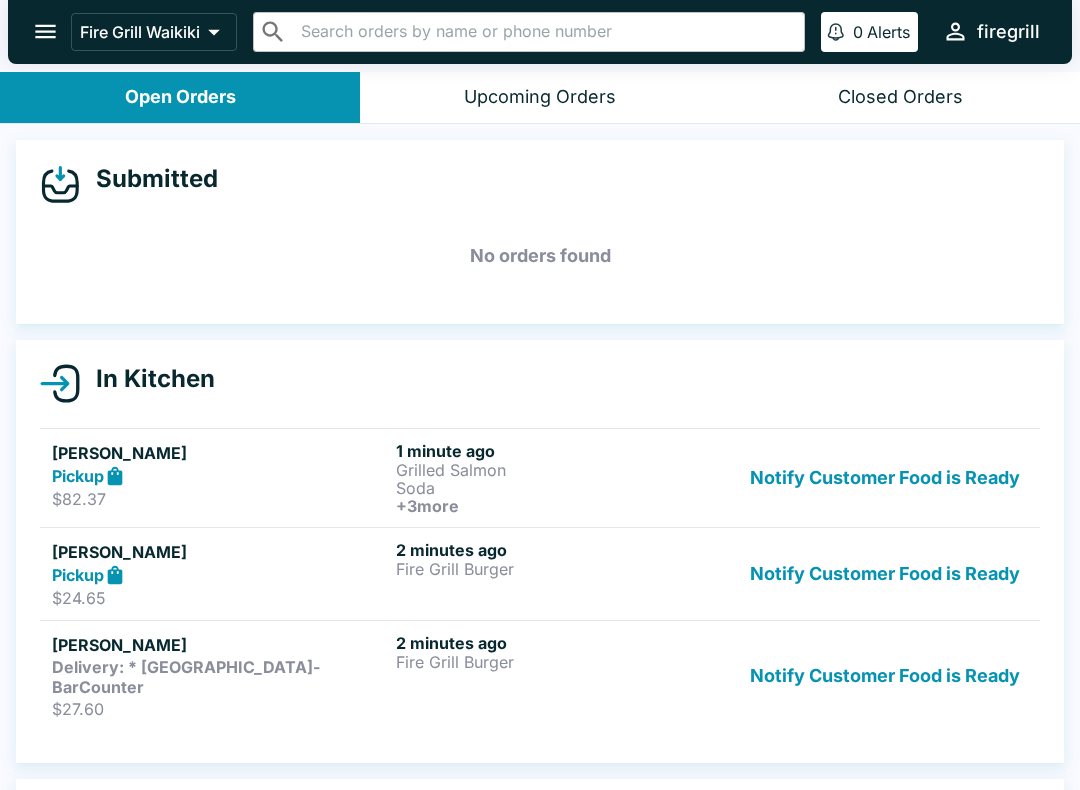
click at [252, 571] on div "Pickup" at bounding box center [220, 575] width 336 height 23
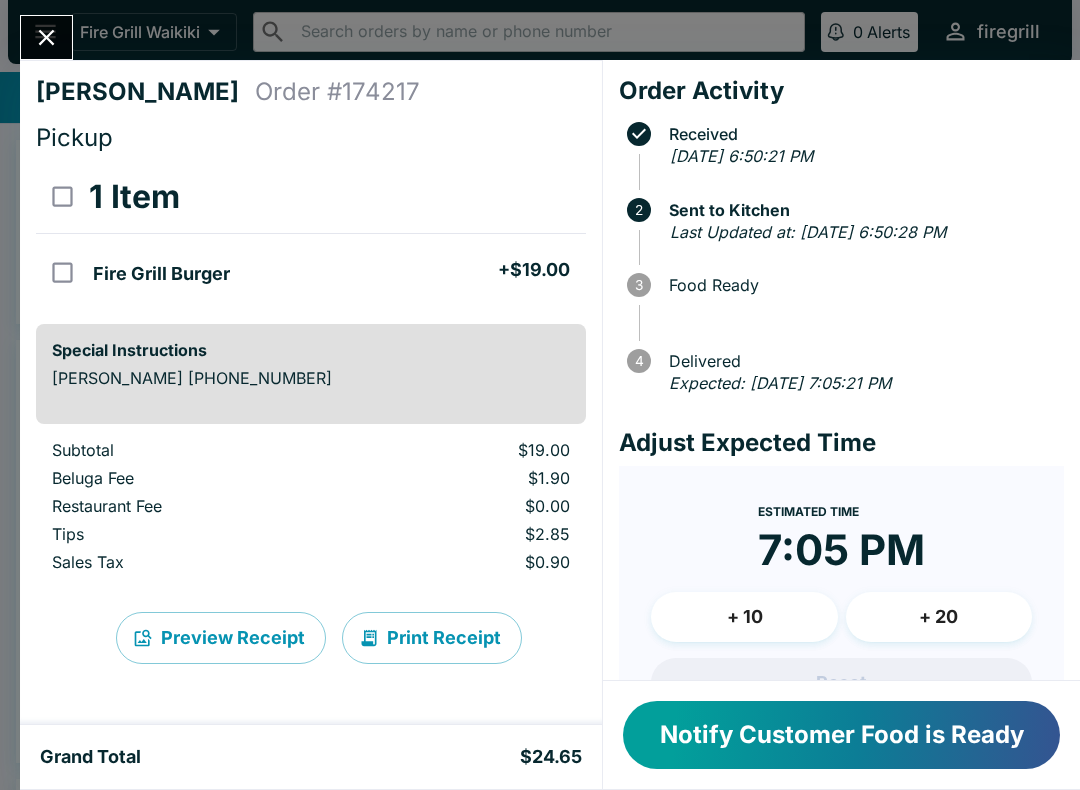
click at [39, 29] on icon "Close" at bounding box center [46, 37] width 27 height 27
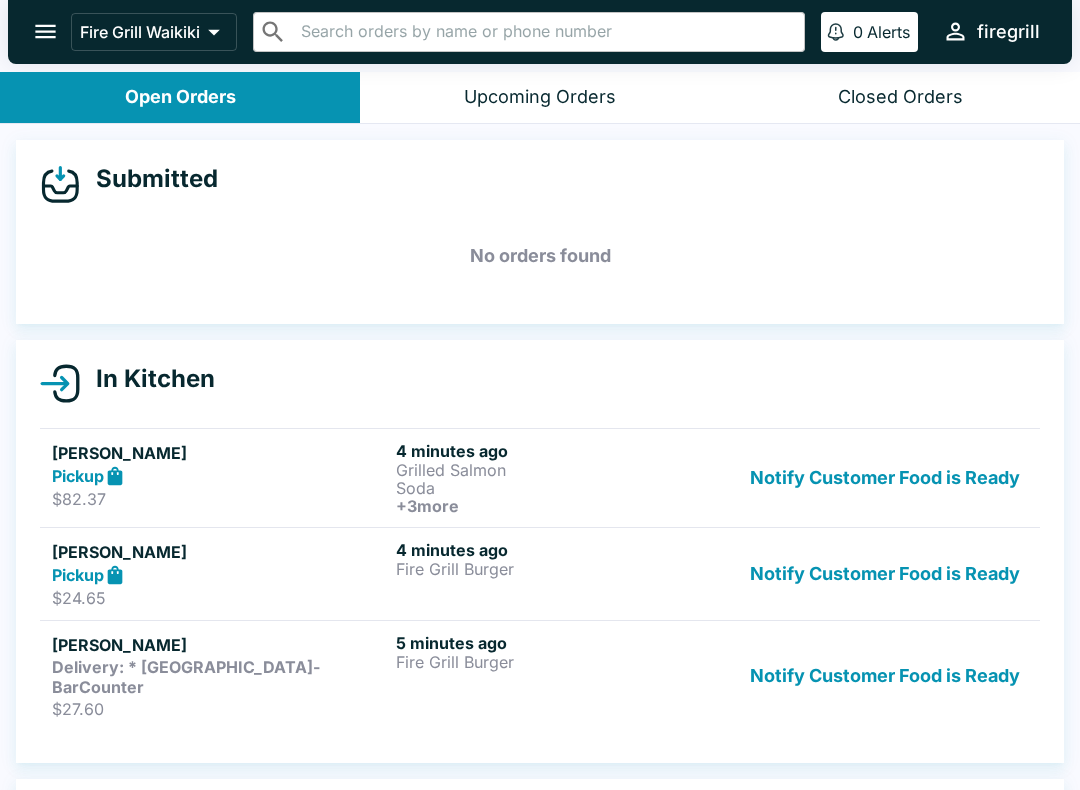
click at [247, 470] on div "Pickup" at bounding box center [220, 476] width 336 height 23
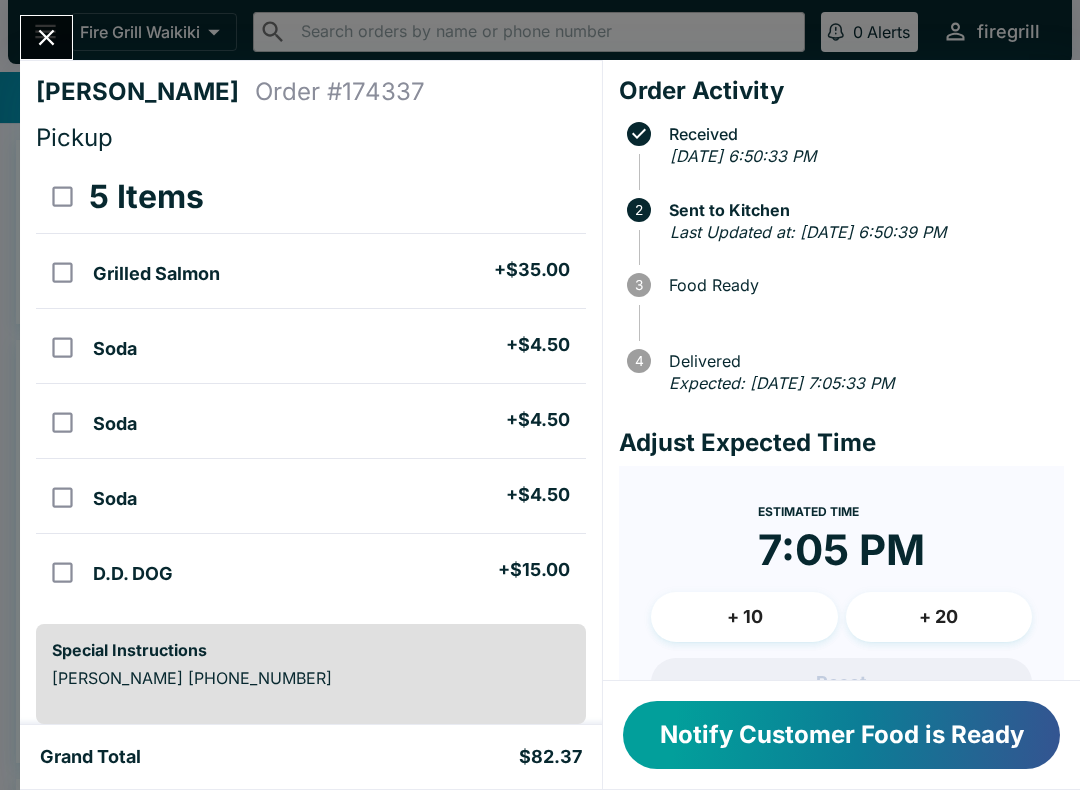
click at [70, 28] on button "Close" at bounding box center [46, 37] width 51 height 43
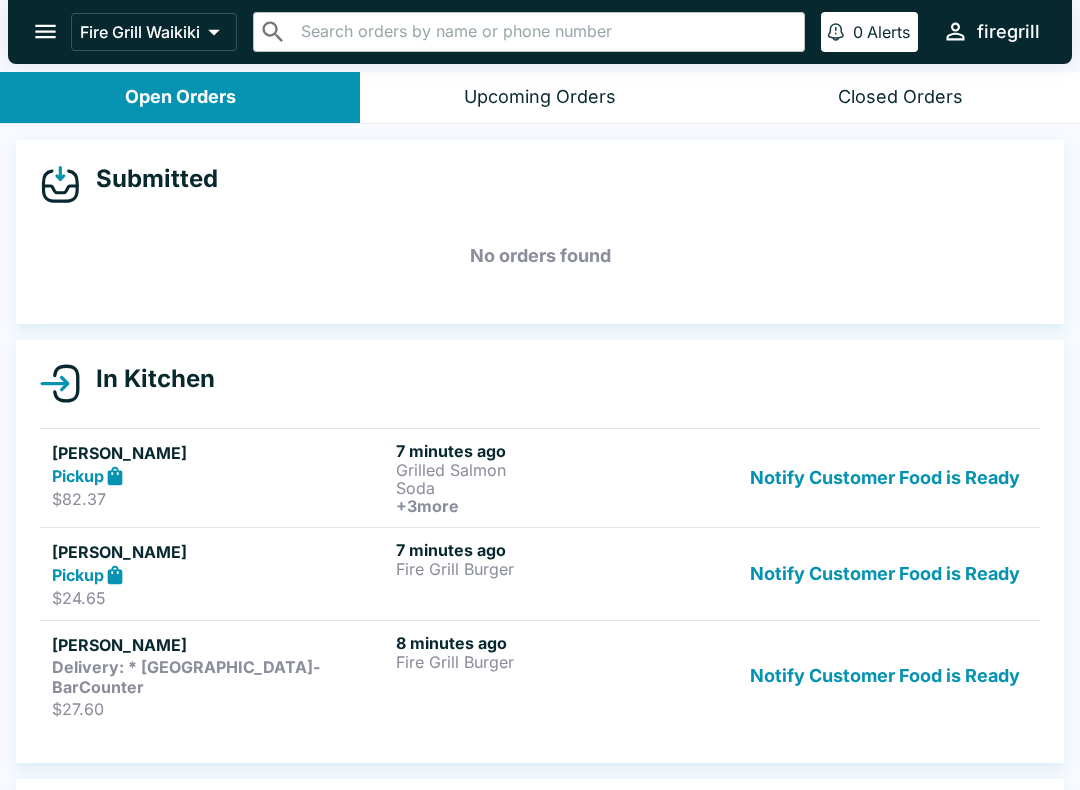
click at [445, 666] on p "Fire Grill Burger" at bounding box center [564, 662] width 336 height 18
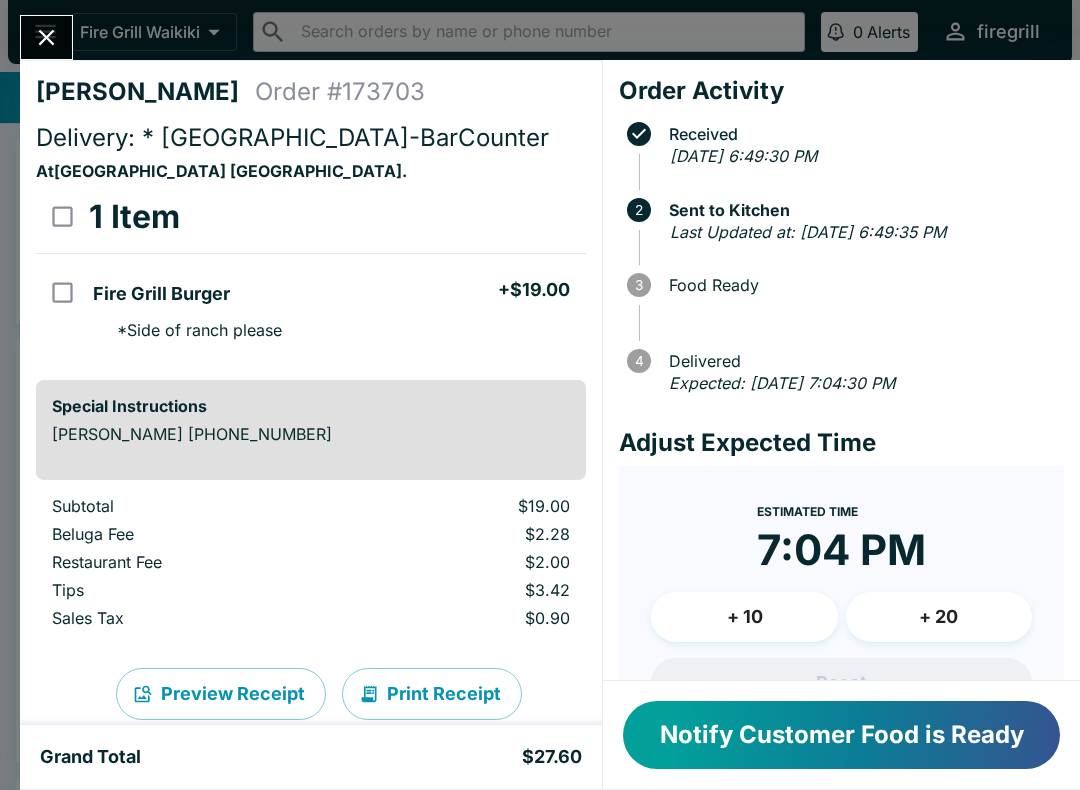
click at [939, 721] on button "Notify Customer Food is Ready" at bounding box center [841, 735] width 437 height 68
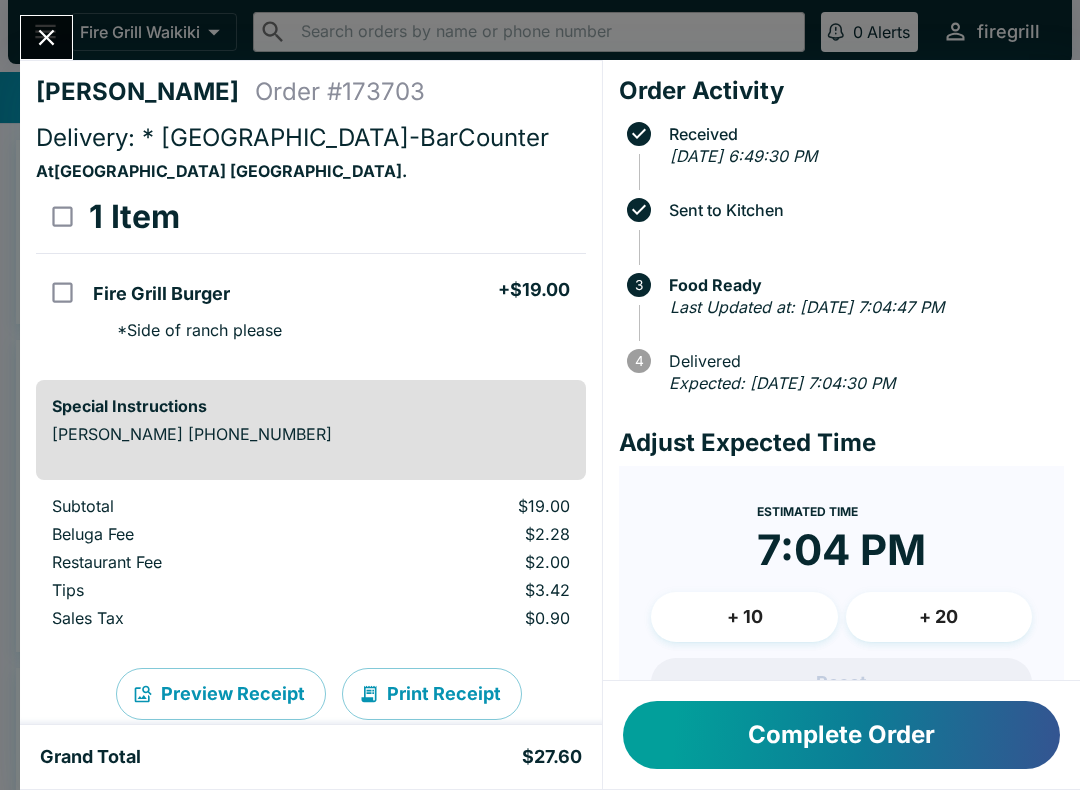
click at [52, 32] on icon "Close" at bounding box center [47, 38] width 16 height 16
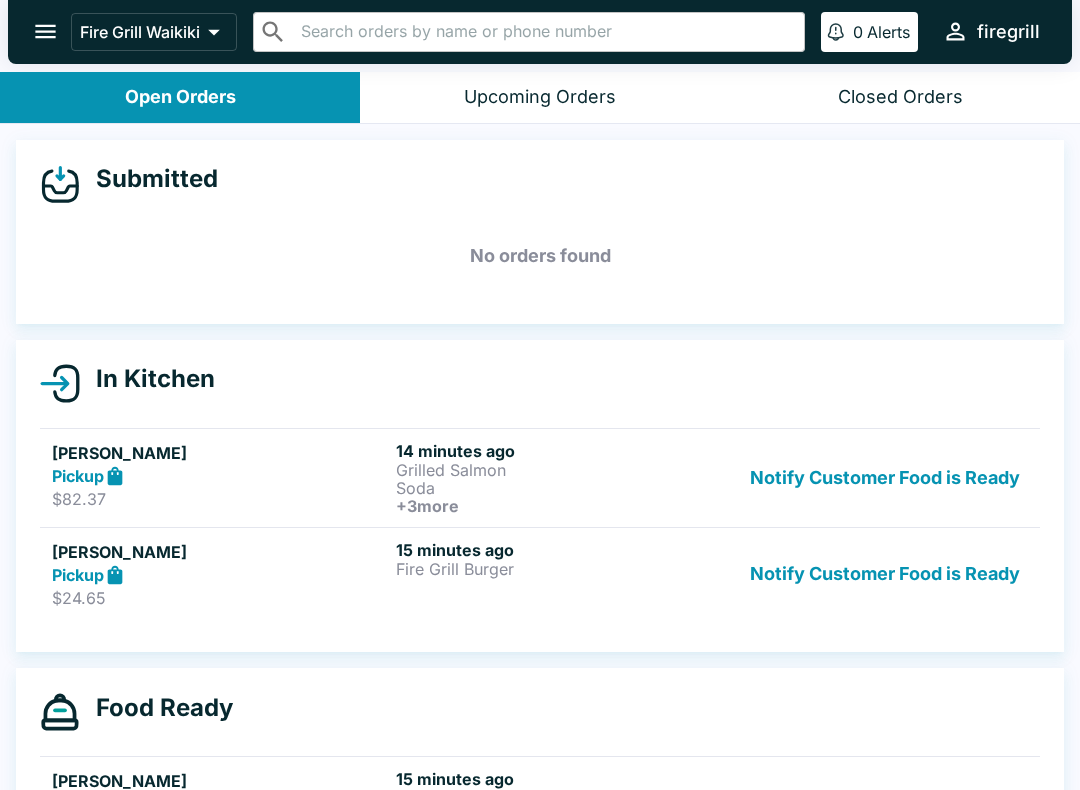
click at [272, 593] on p "$24.65" at bounding box center [220, 598] width 336 height 20
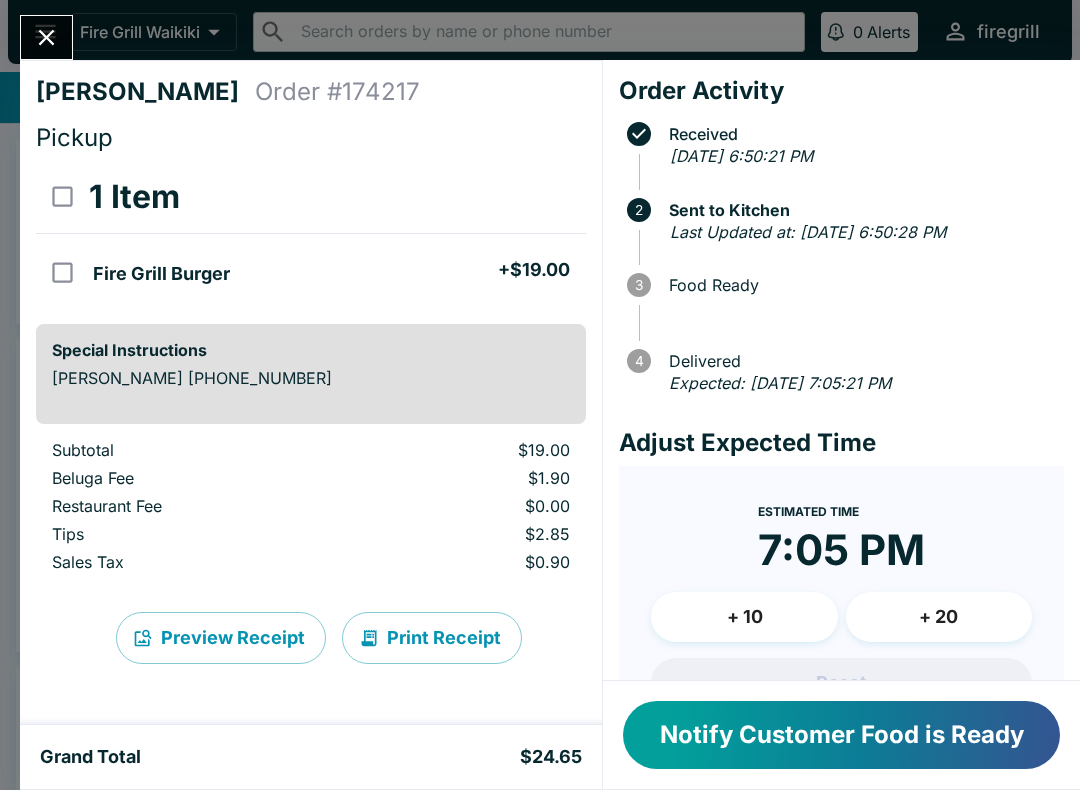
click at [845, 739] on button "Notify Customer Food is Ready" at bounding box center [841, 735] width 437 height 68
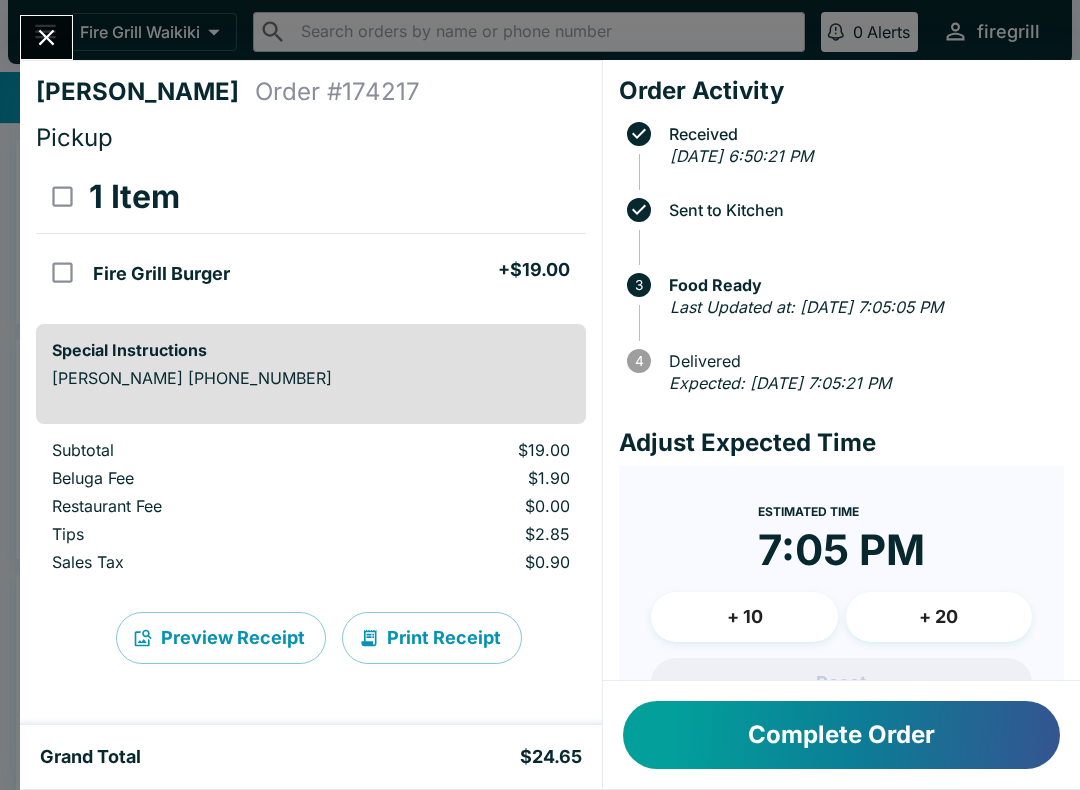
click at [815, 739] on button "Complete Order" at bounding box center [841, 735] width 437 height 68
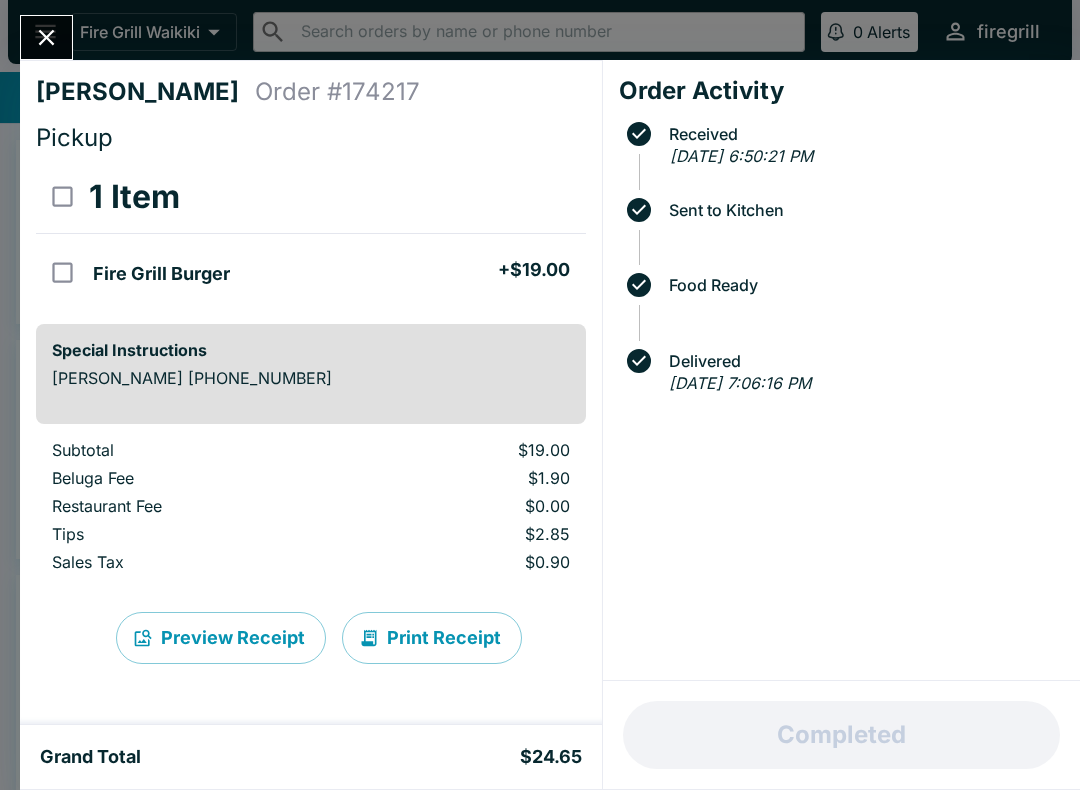
click at [45, 31] on icon "Close" at bounding box center [46, 37] width 27 height 27
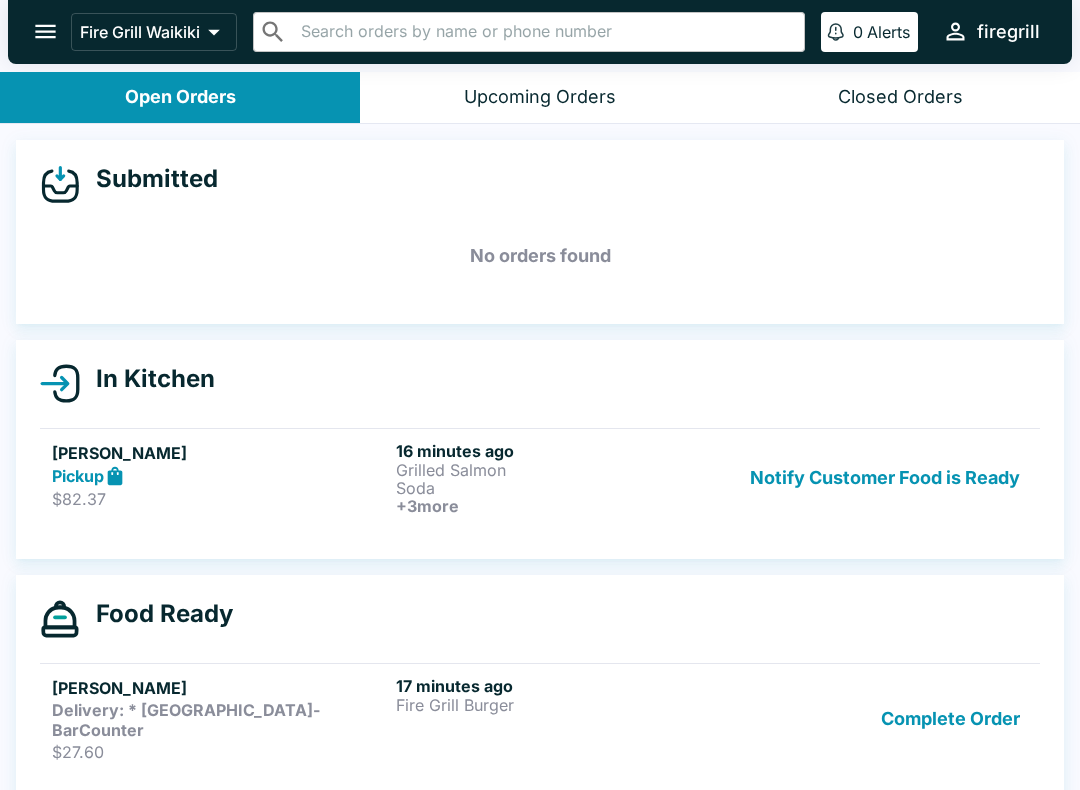
click at [210, 493] on p "$82.37" at bounding box center [220, 499] width 336 height 20
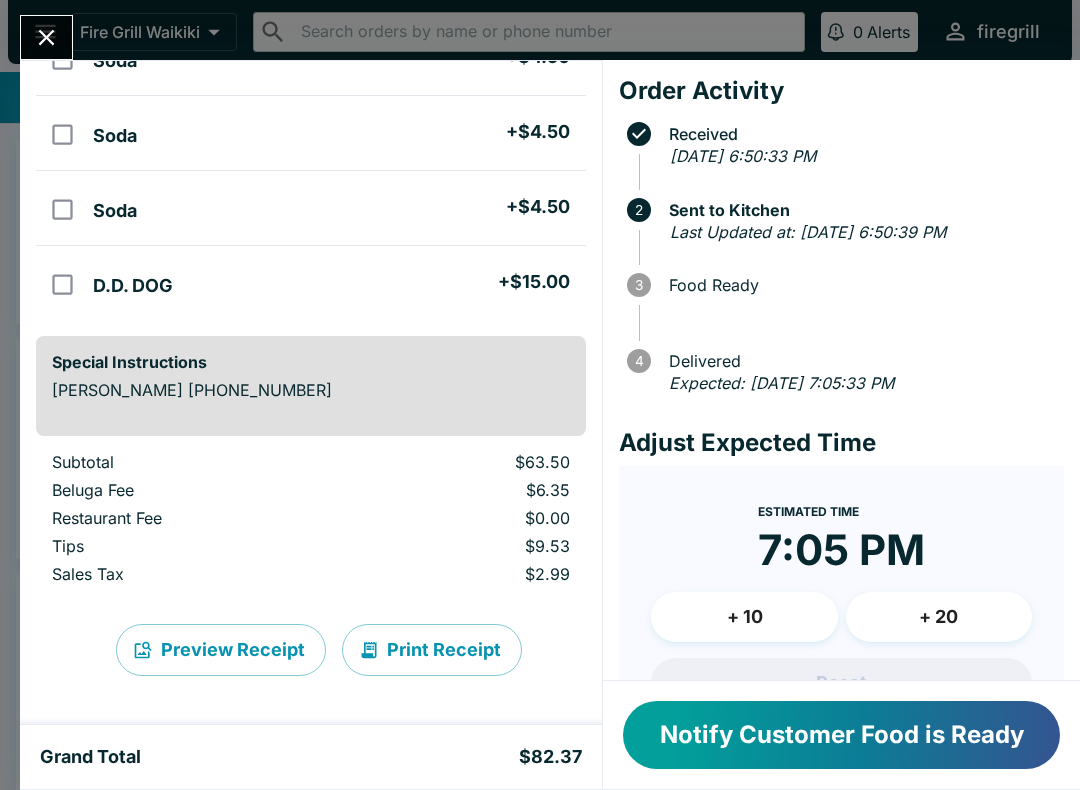
scroll to position [288, 0]
click at [42, 27] on icon "Close" at bounding box center [46, 37] width 27 height 27
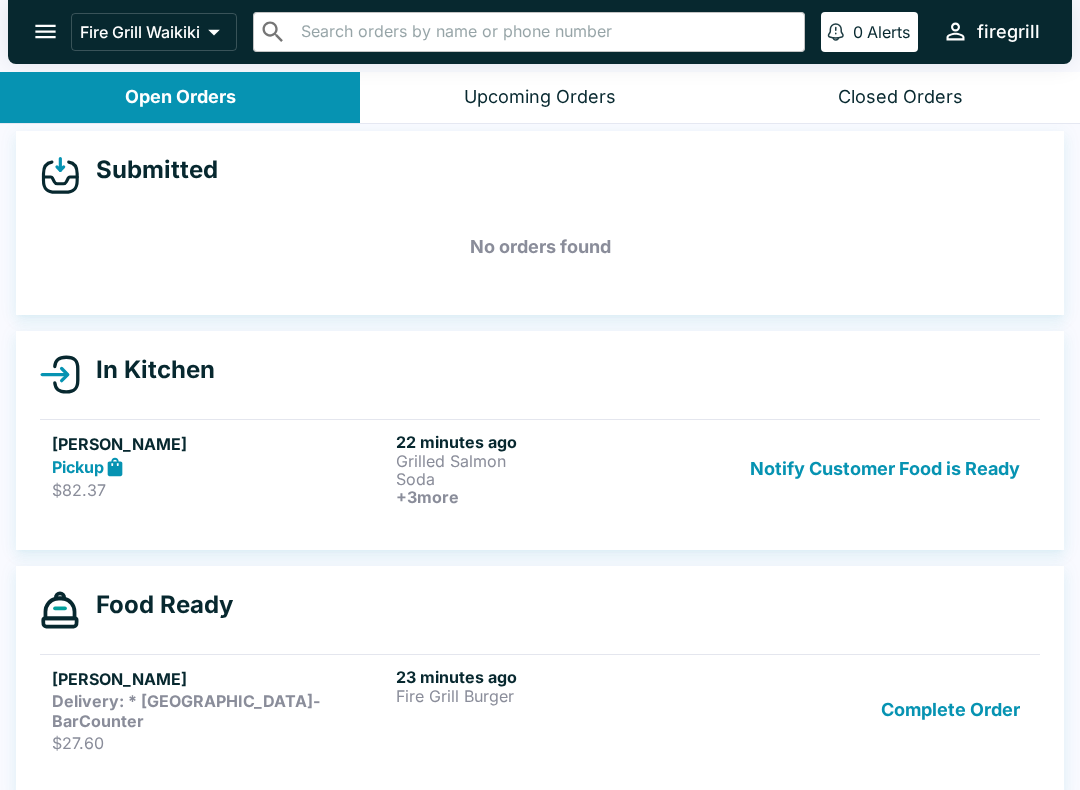
scroll to position [8, 0]
click at [340, 690] on h5 "[PERSON_NAME]" at bounding box center [220, 680] width 336 height 24
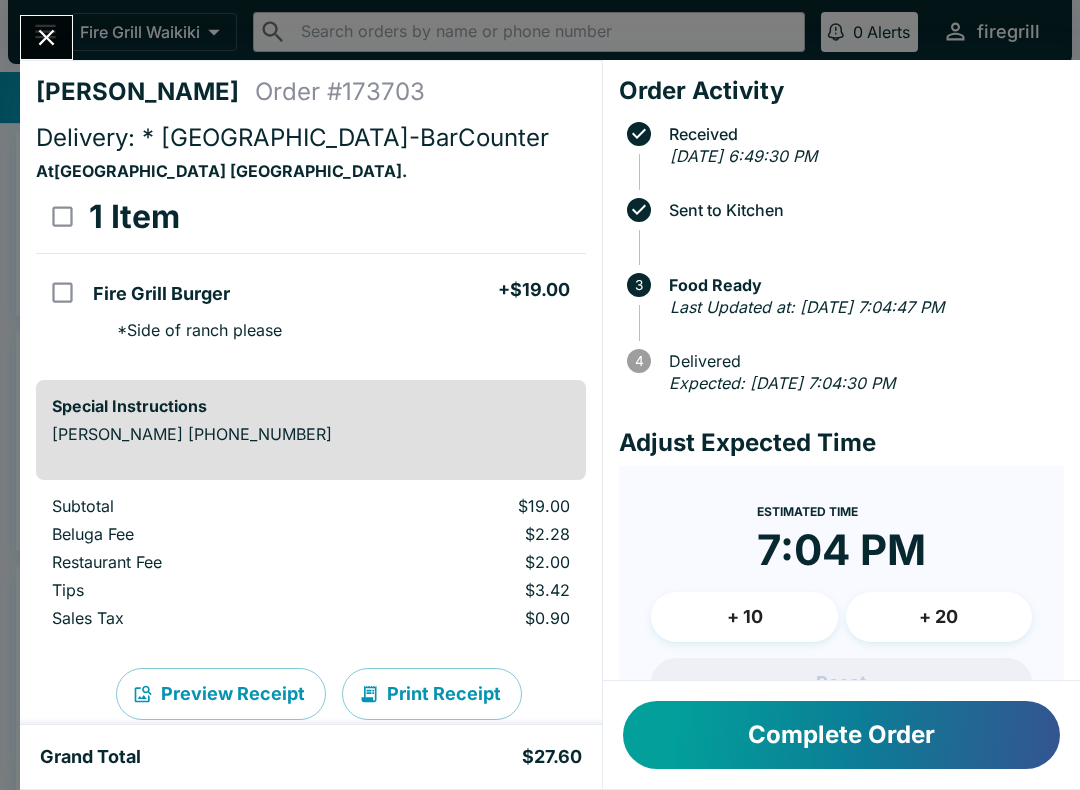
click at [828, 730] on button "Complete Order" at bounding box center [841, 735] width 437 height 68
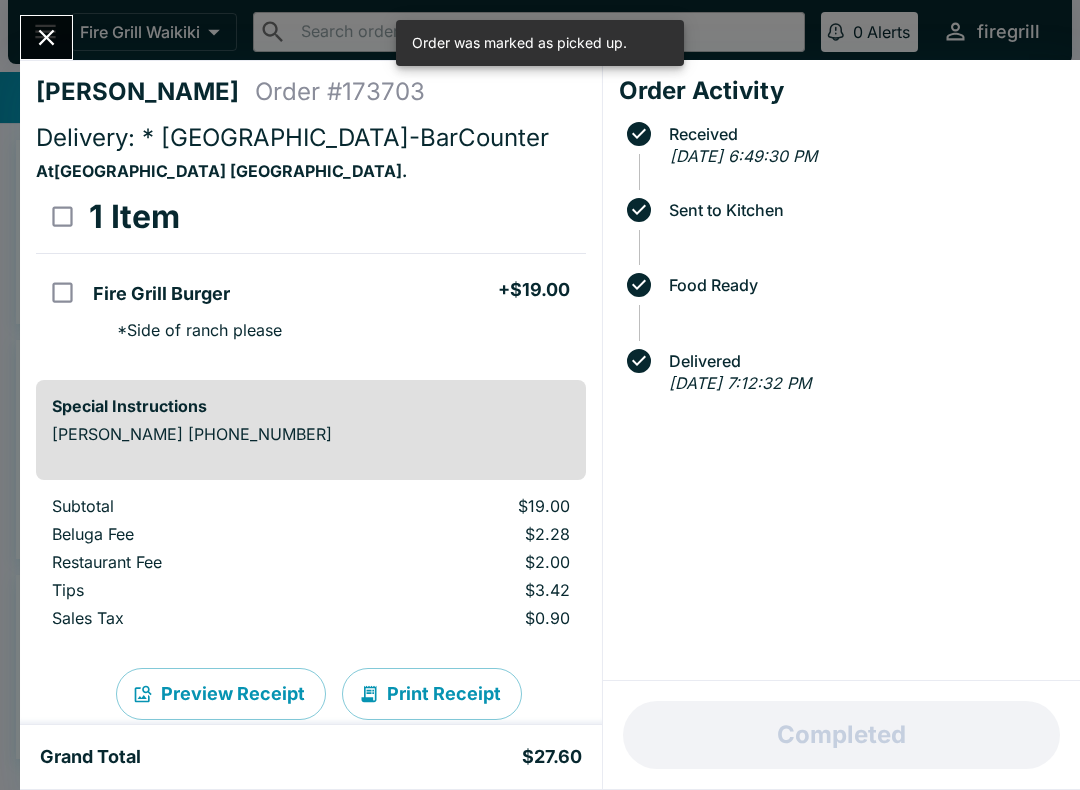
click at [39, 43] on icon "Close" at bounding box center [46, 37] width 27 height 27
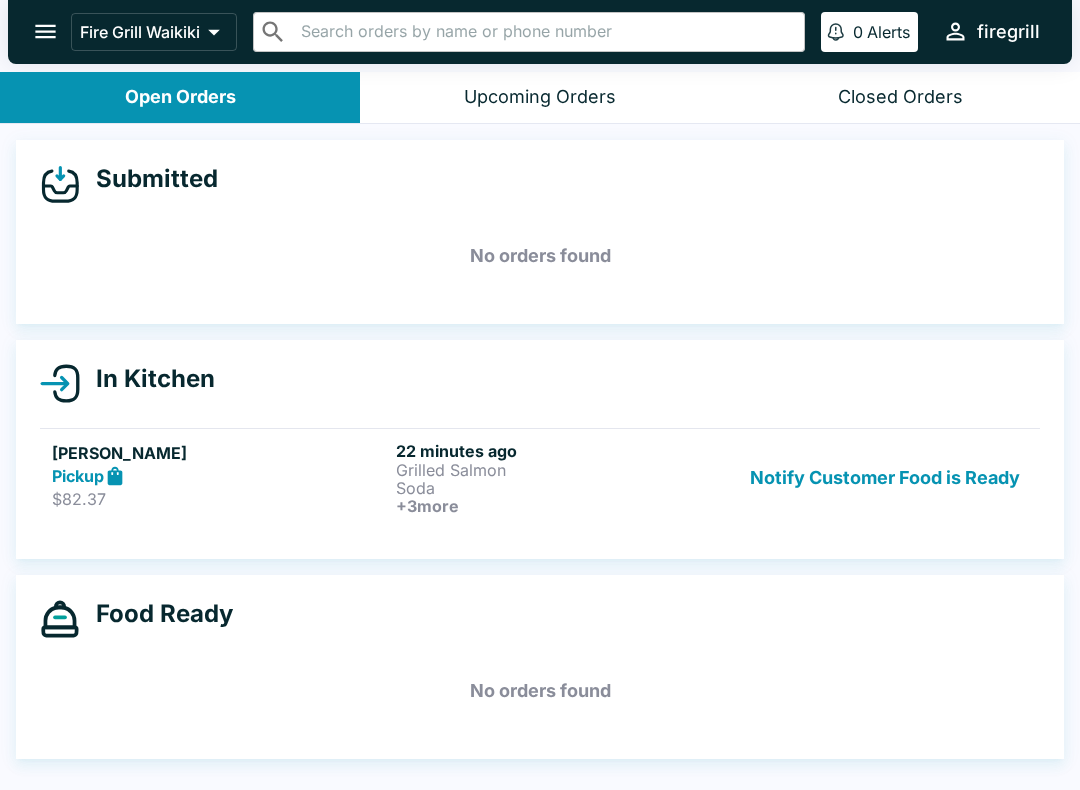
click at [899, 105] on div "Closed Orders" at bounding box center [900, 97] width 125 height 23
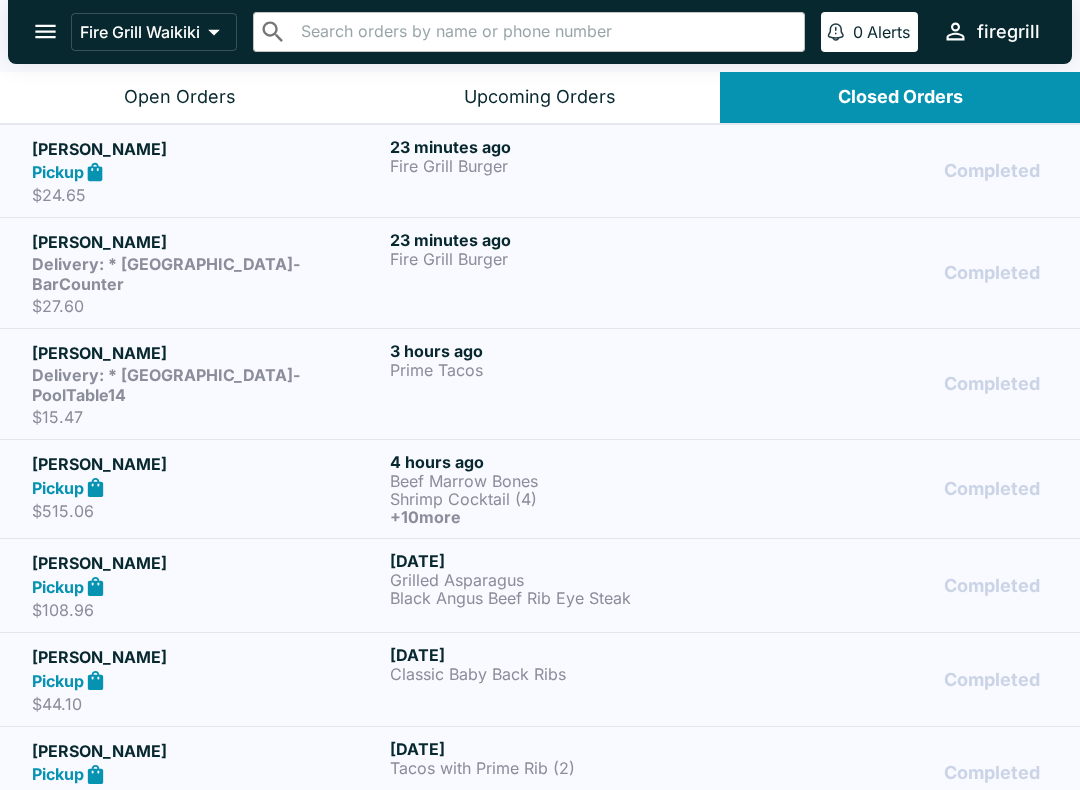
click at [230, 296] on p "$27.60" at bounding box center [207, 306] width 350 height 20
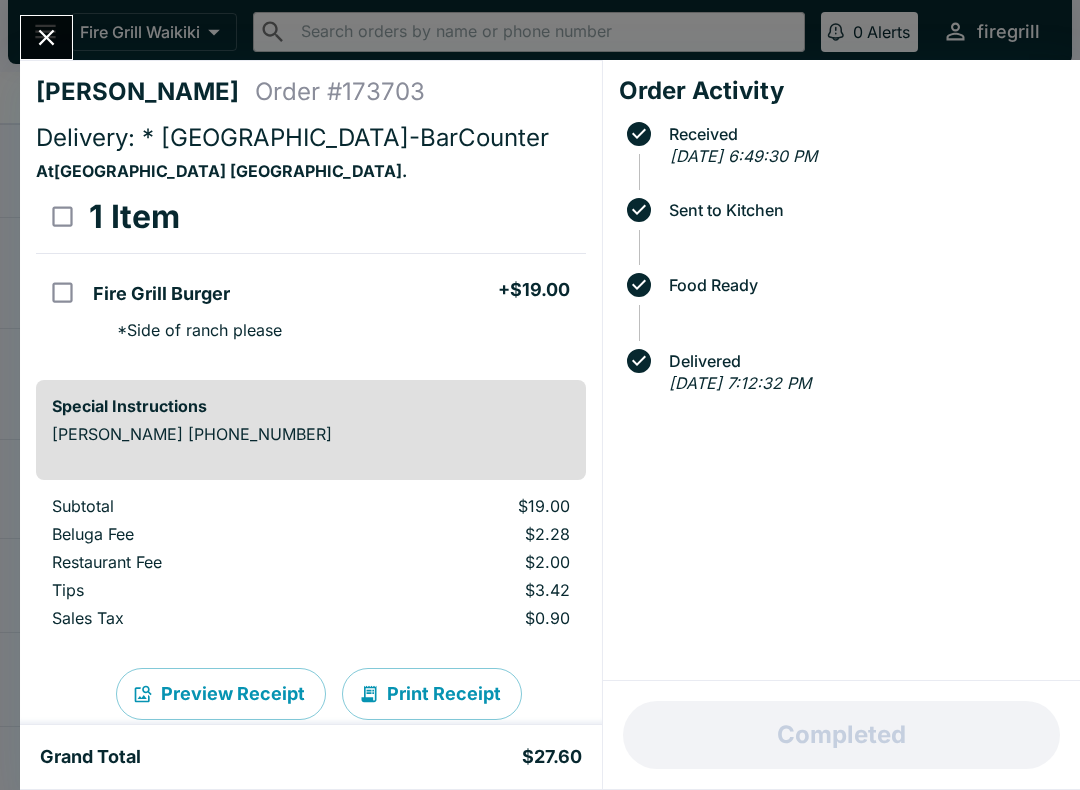
click at [40, 35] on icon "Close" at bounding box center [46, 37] width 27 height 27
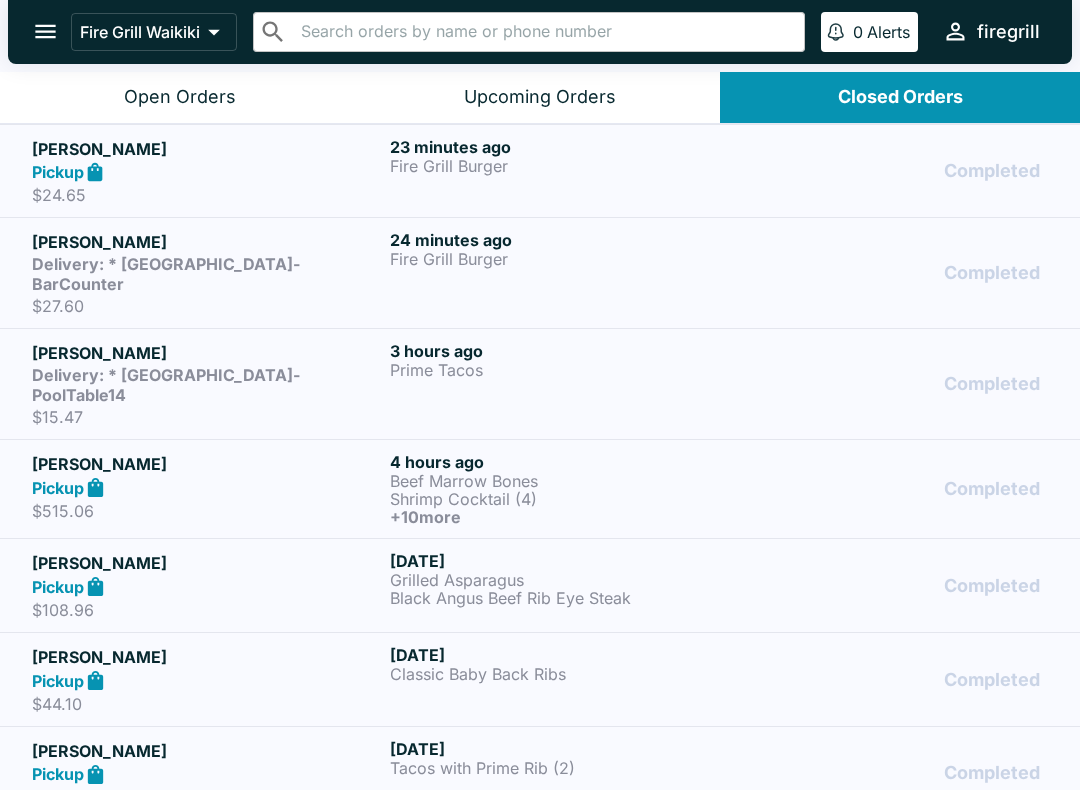
click at [674, 176] on div "23 minutes ago Fire Grill Burger" at bounding box center [565, 171] width 350 height 69
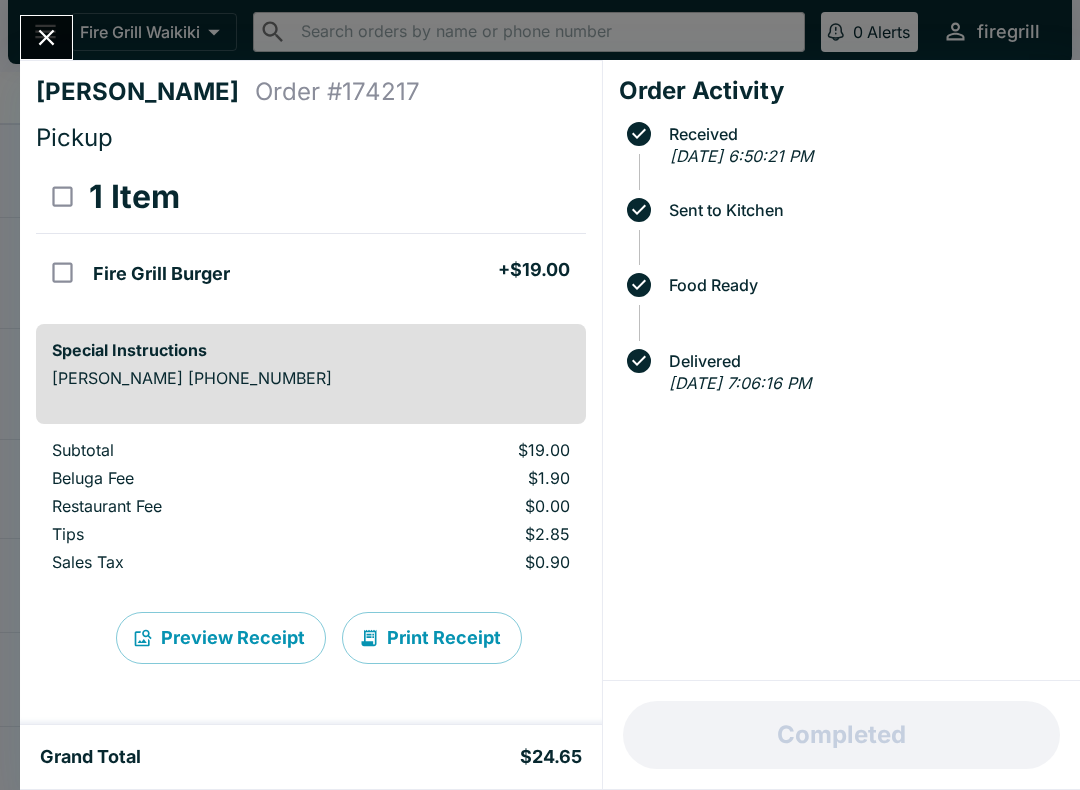
click at [36, 33] on icon "Close" at bounding box center [46, 37] width 27 height 27
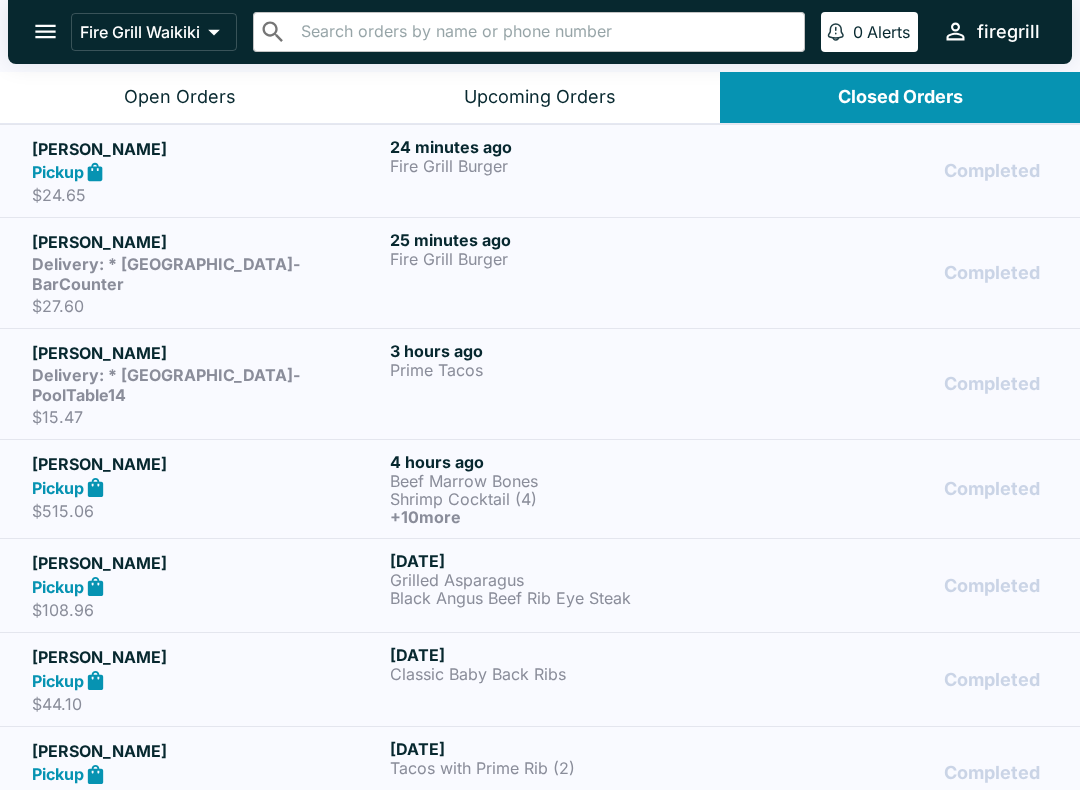
click at [161, 102] on div "Open Orders" at bounding box center [180, 97] width 112 height 23
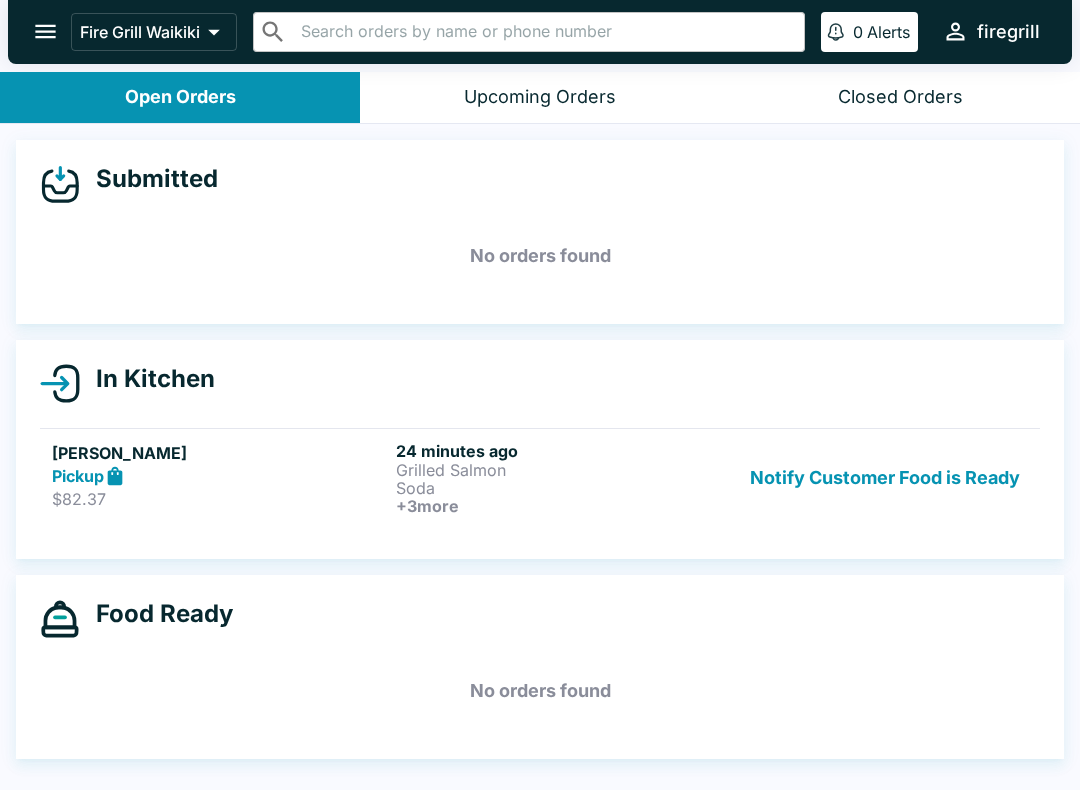
click at [240, 473] on div "Pickup" at bounding box center [220, 476] width 336 height 23
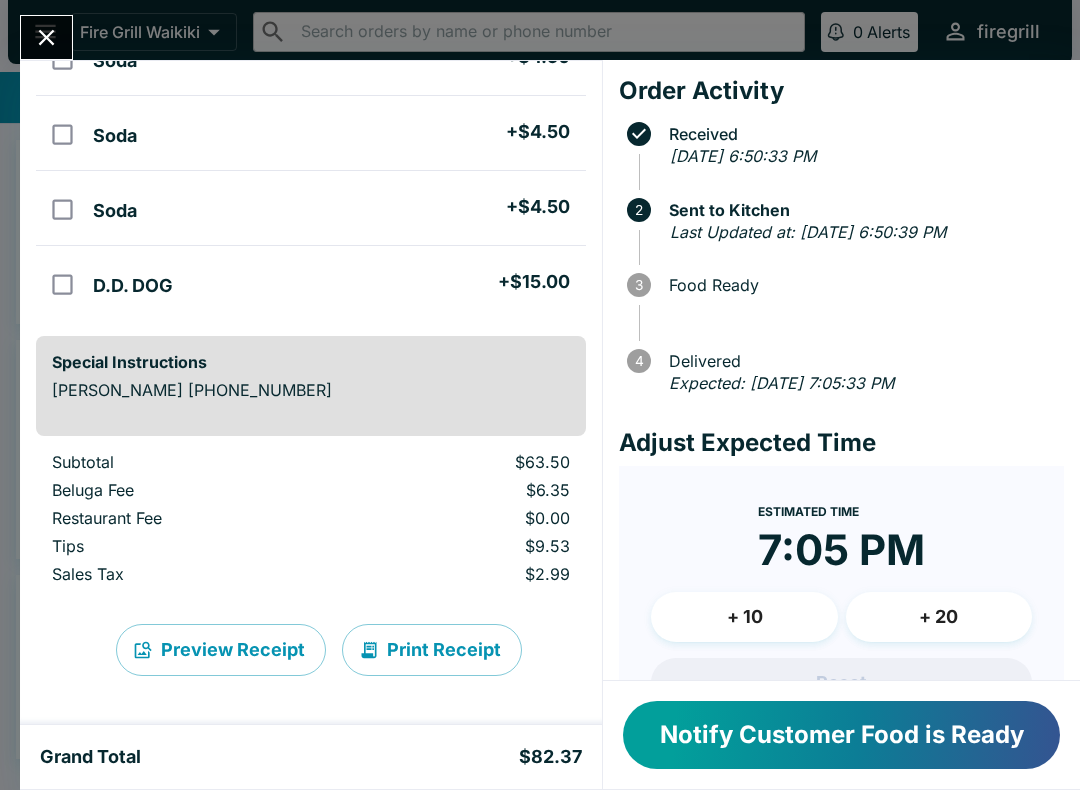
scroll to position [288, 0]
click at [925, 734] on button "Notify Customer Food is Ready" at bounding box center [841, 735] width 437 height 68
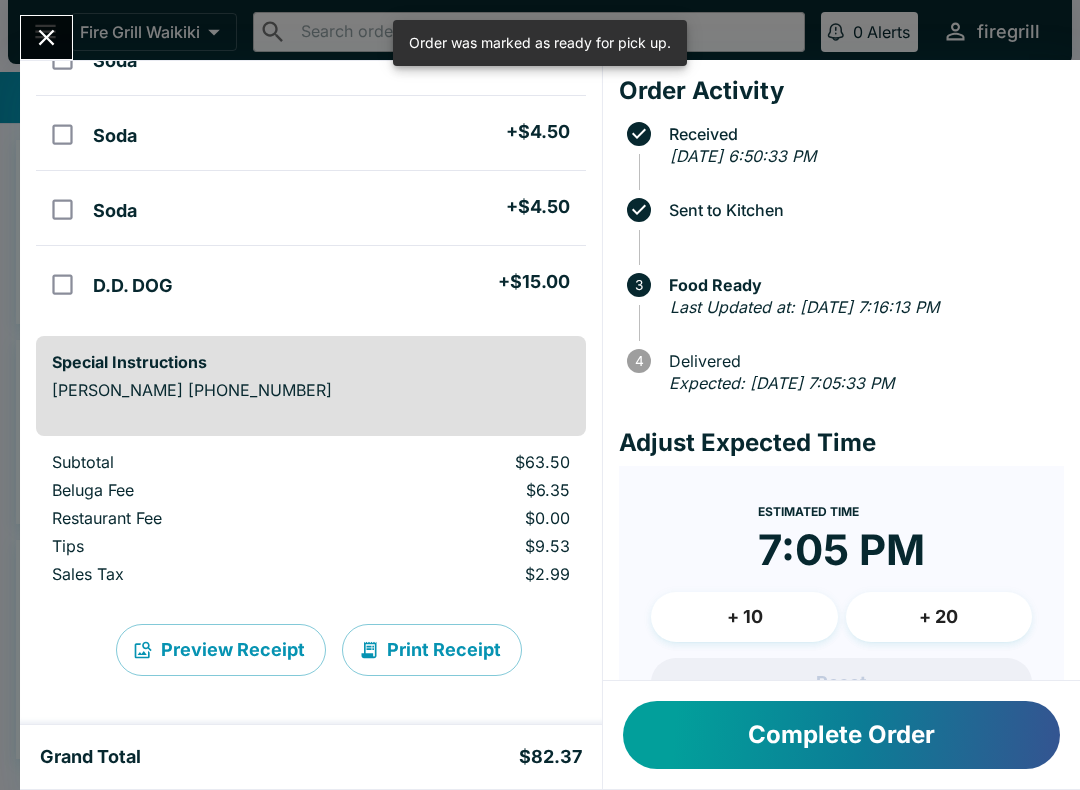
click at [918, 753] on button "Complete Order" at bounding box center [841, 735] width 437 height 68
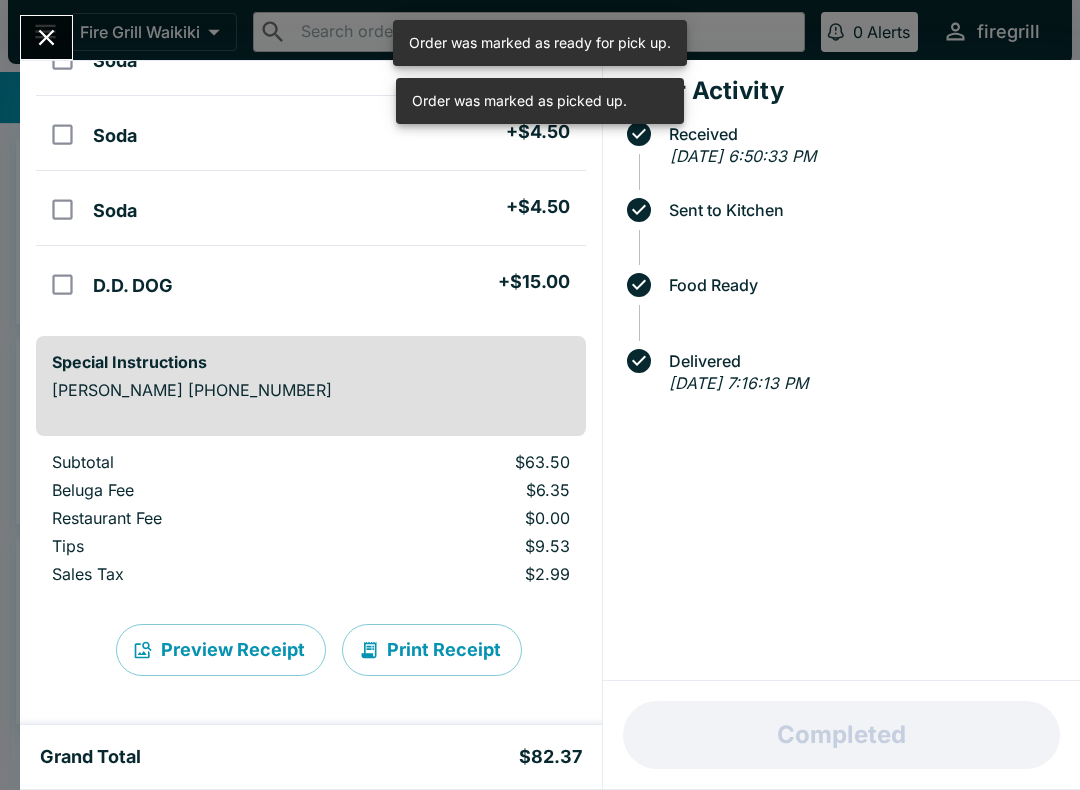
click at [39, 29] on icon "Close" at bounding box center [46, 37] width 27 height 27
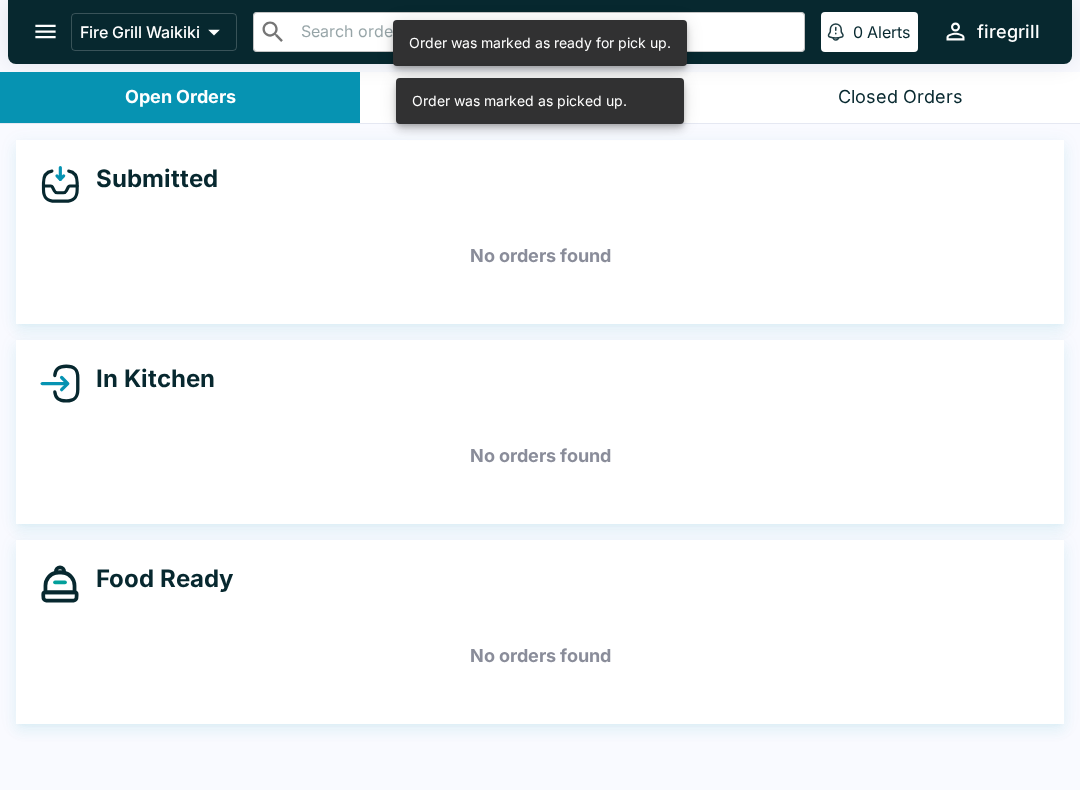
click at [916, 86] on div "Closed Orders" at bounding box center [900, 97] width 125 height 23
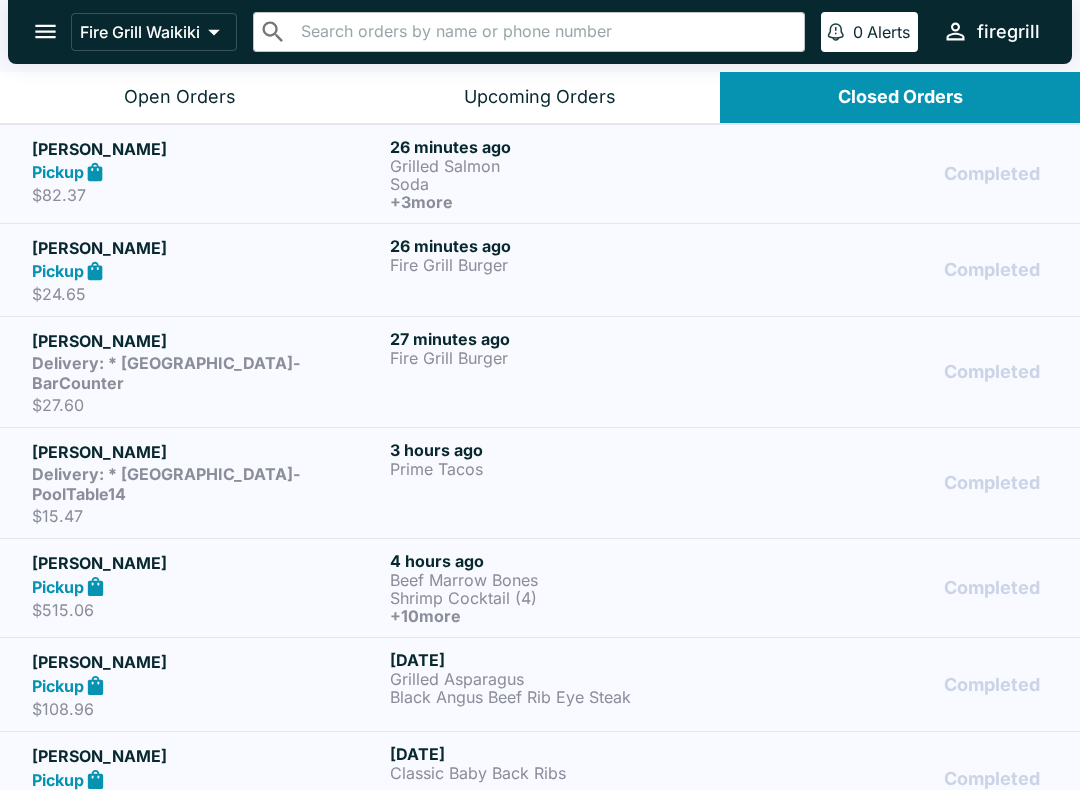
click at [189, 90] on div "Open Orders" at bounding box center [180, 97] width 112 height 23
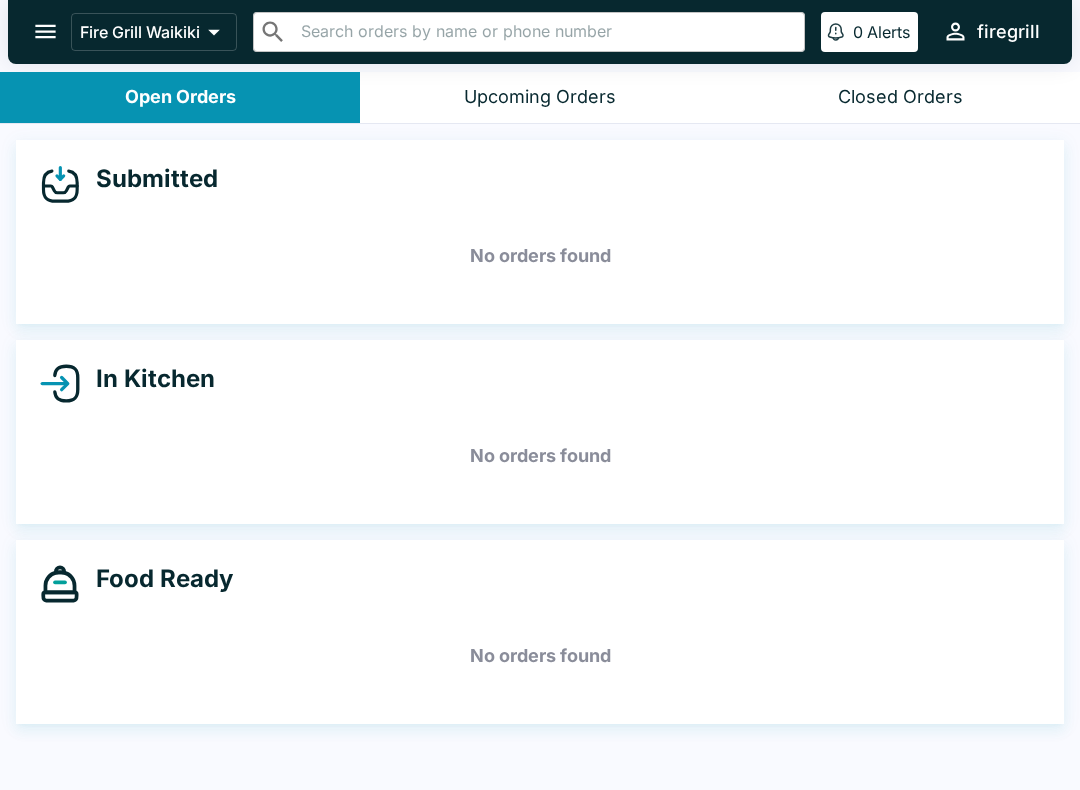
click at [537, 83] on button "Upcoming Orders" at bounding box center [540, 97] width 360 height 51
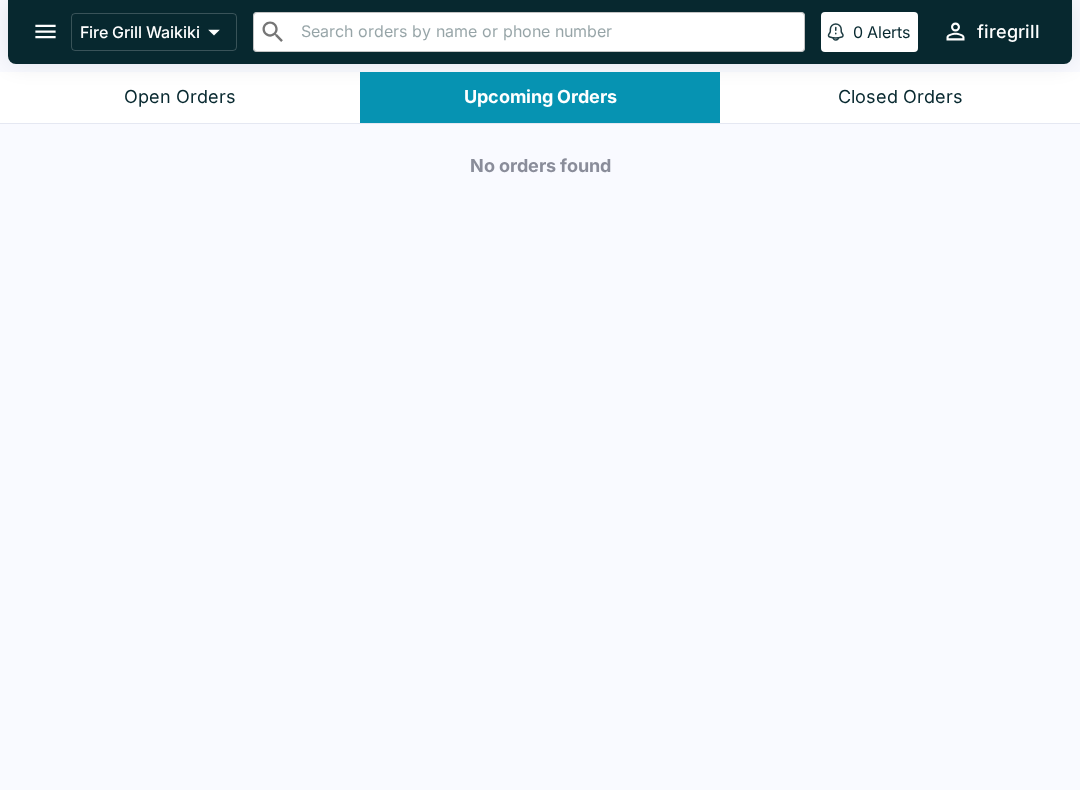
click at [933, 98] on div "Closed Orders" at bounding box center [900, 97] width 125 height 23
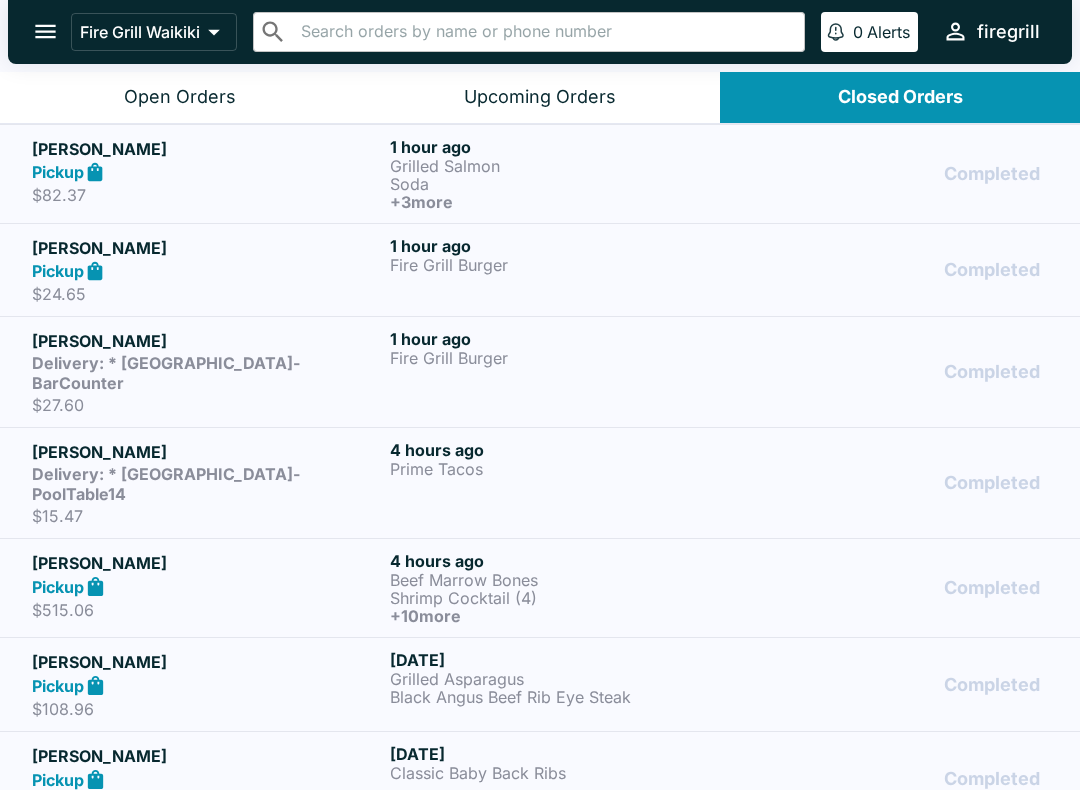
click at [135, 100] on div "Open Orders" at bounding box center [180, 97] width 112 height 23
